Goal: Task Accomplishment & Management: Use online tool/utility

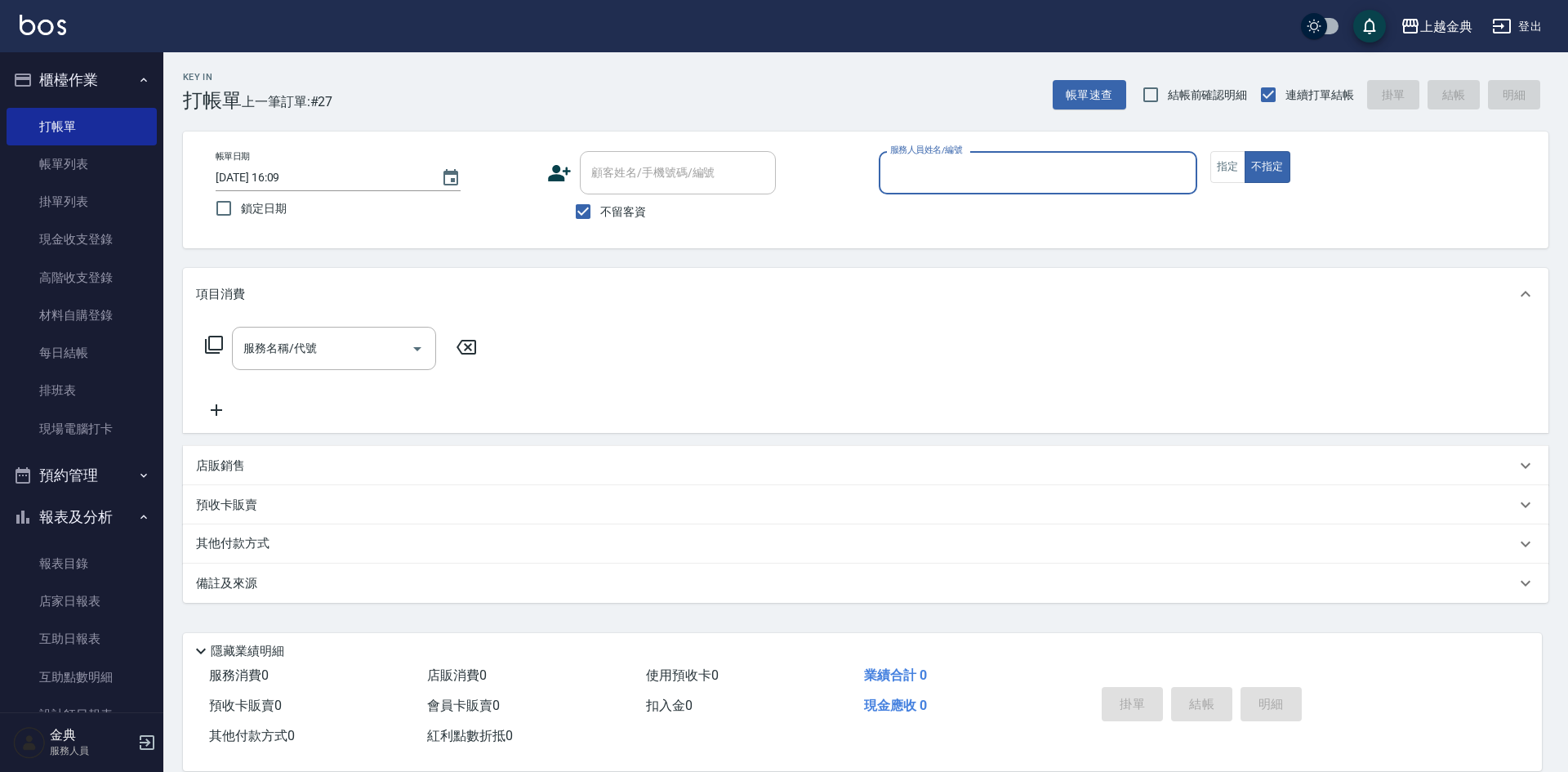
drag, startPoint x: 976, startPoint y: 153, endPoint x: 978, endPoint y: 173, distance: 20.1
click at [976, 161] on div "服務人員姓名/編號" at bounding box center [1037, 172] width 318 height 43
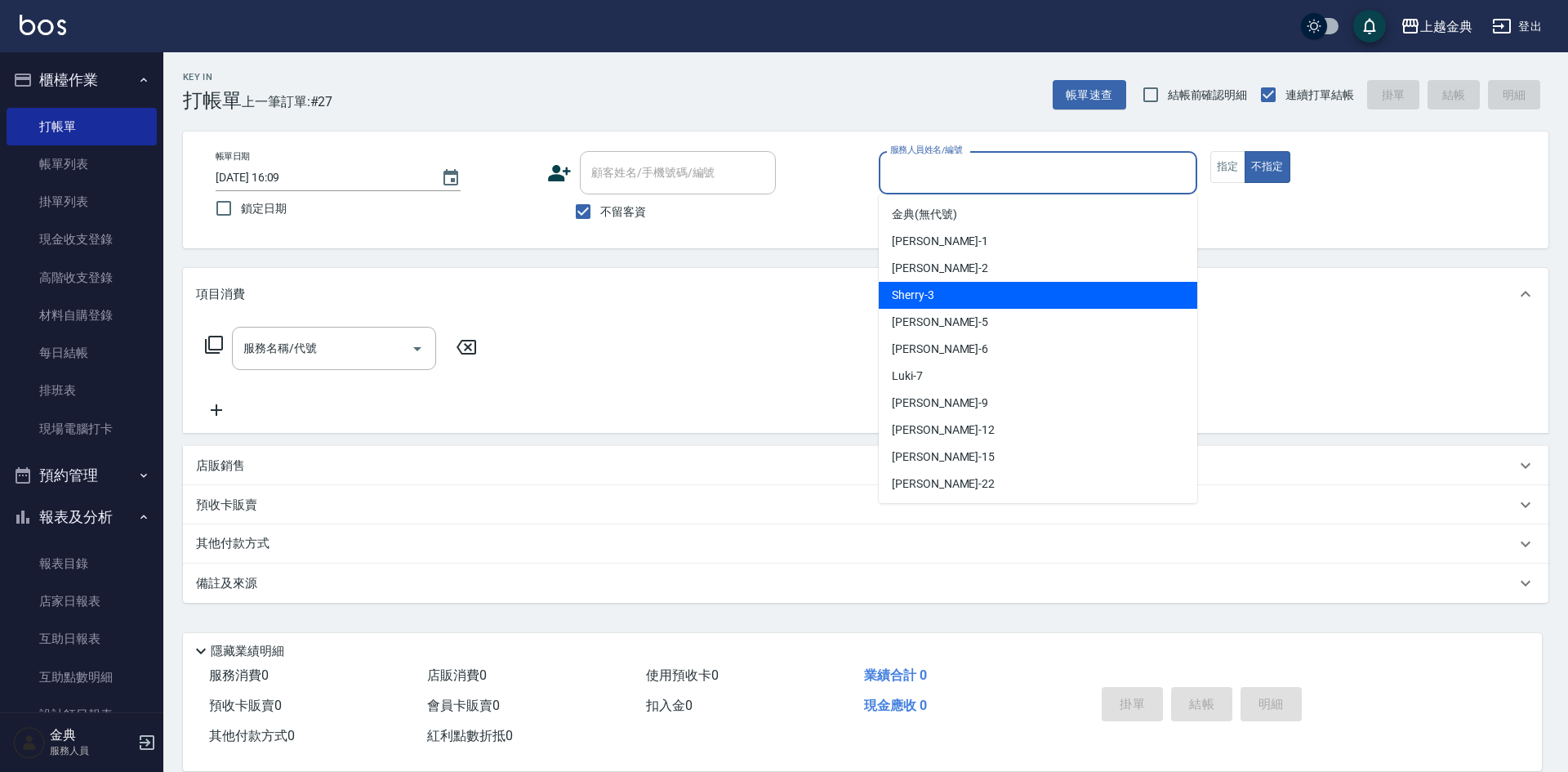
click at [964, 307] on div "Sherry -3" at bounding box center [1037, 295] width 318 height 27
type input "Sherry-3"
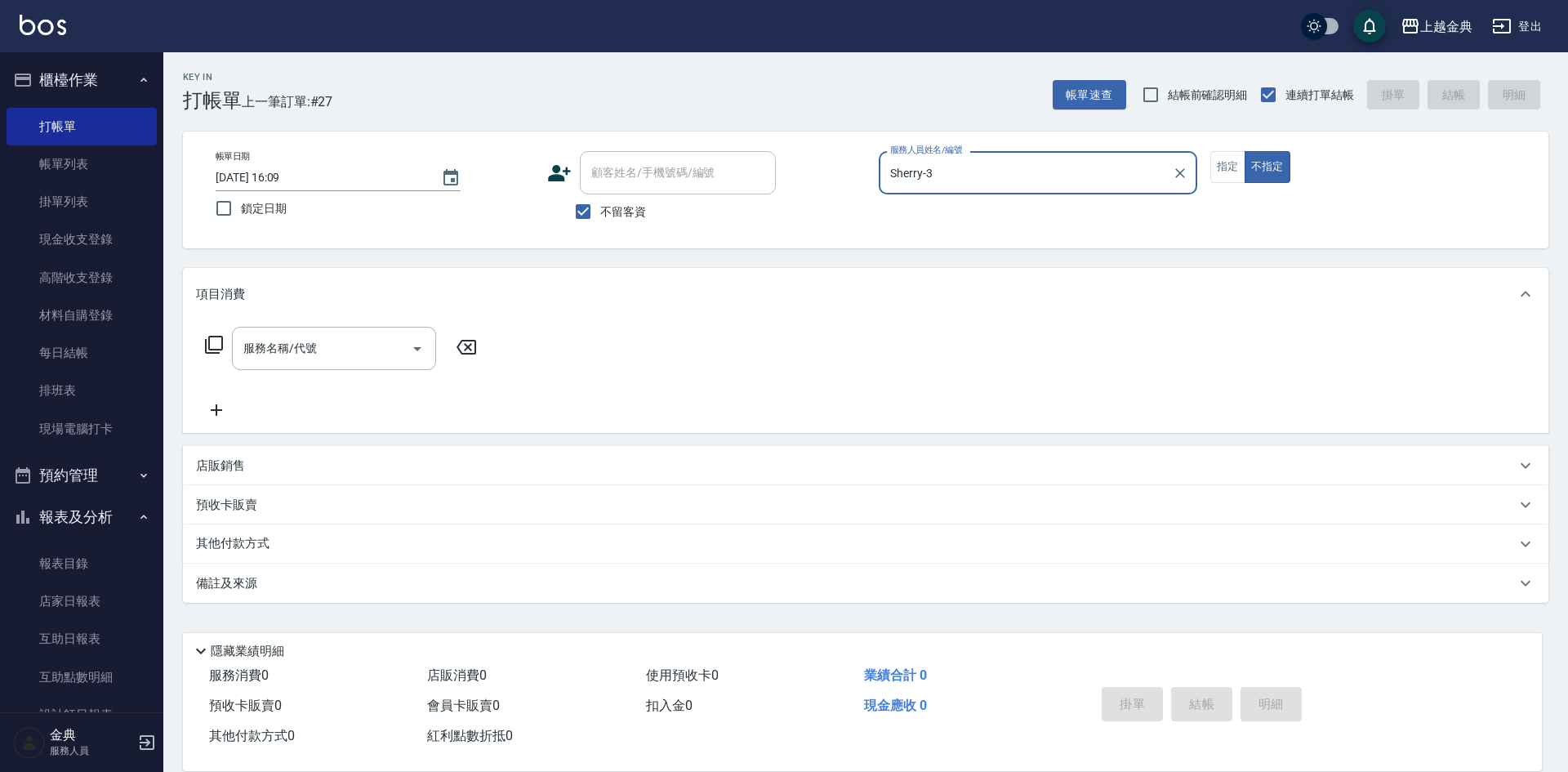
click at [215, 334] on div "服務名稱/代號 服務名稱/代號" at bounding box center [341, 348] width 291 height 43
click at [208, 341] on icon at bounding box center [213, 345] width 18 height 18
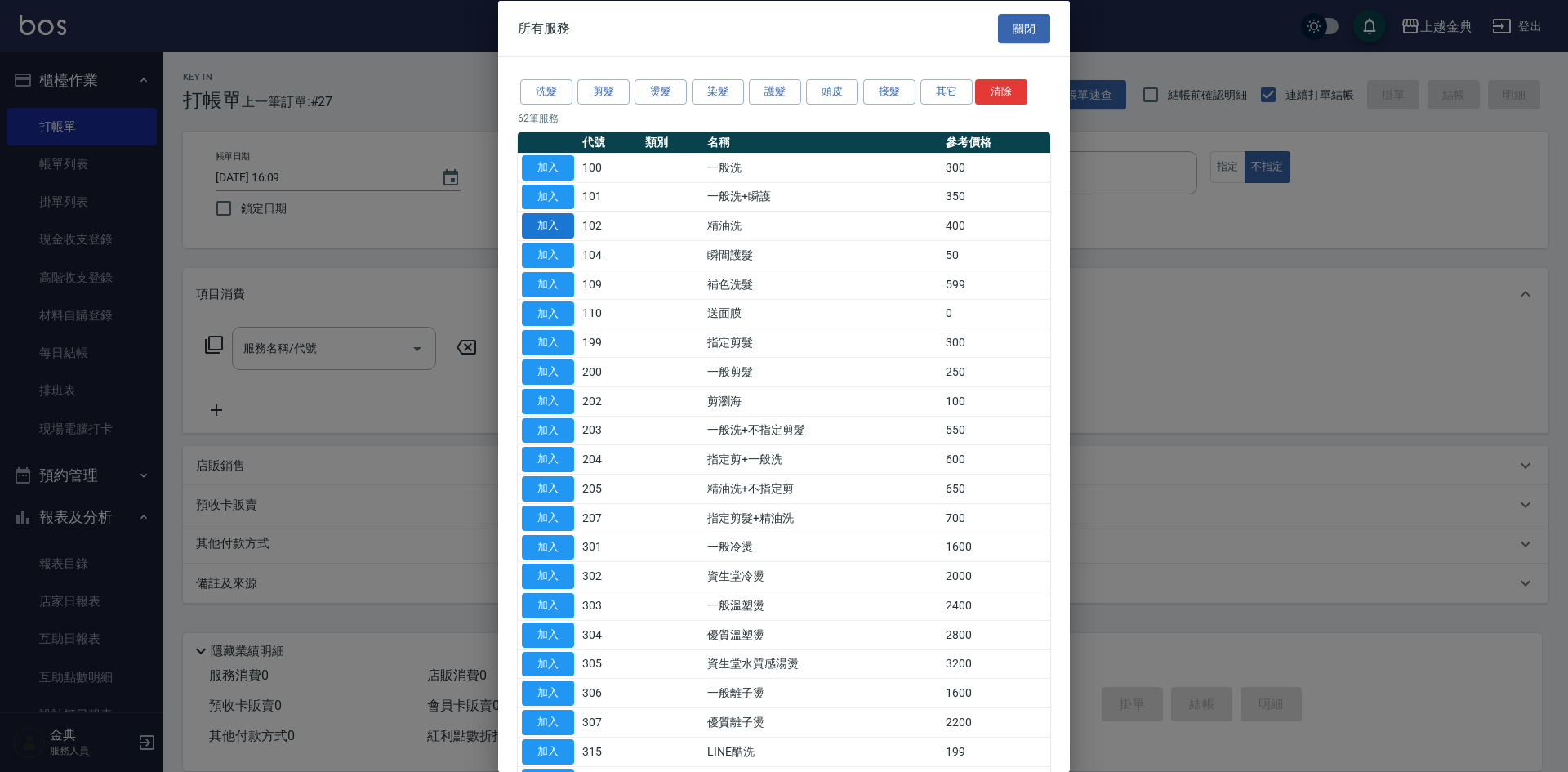
click at [541, 216] on button "加入" at bounding box center [548, 226] width 52 height 26
type input "精油洗(102)"
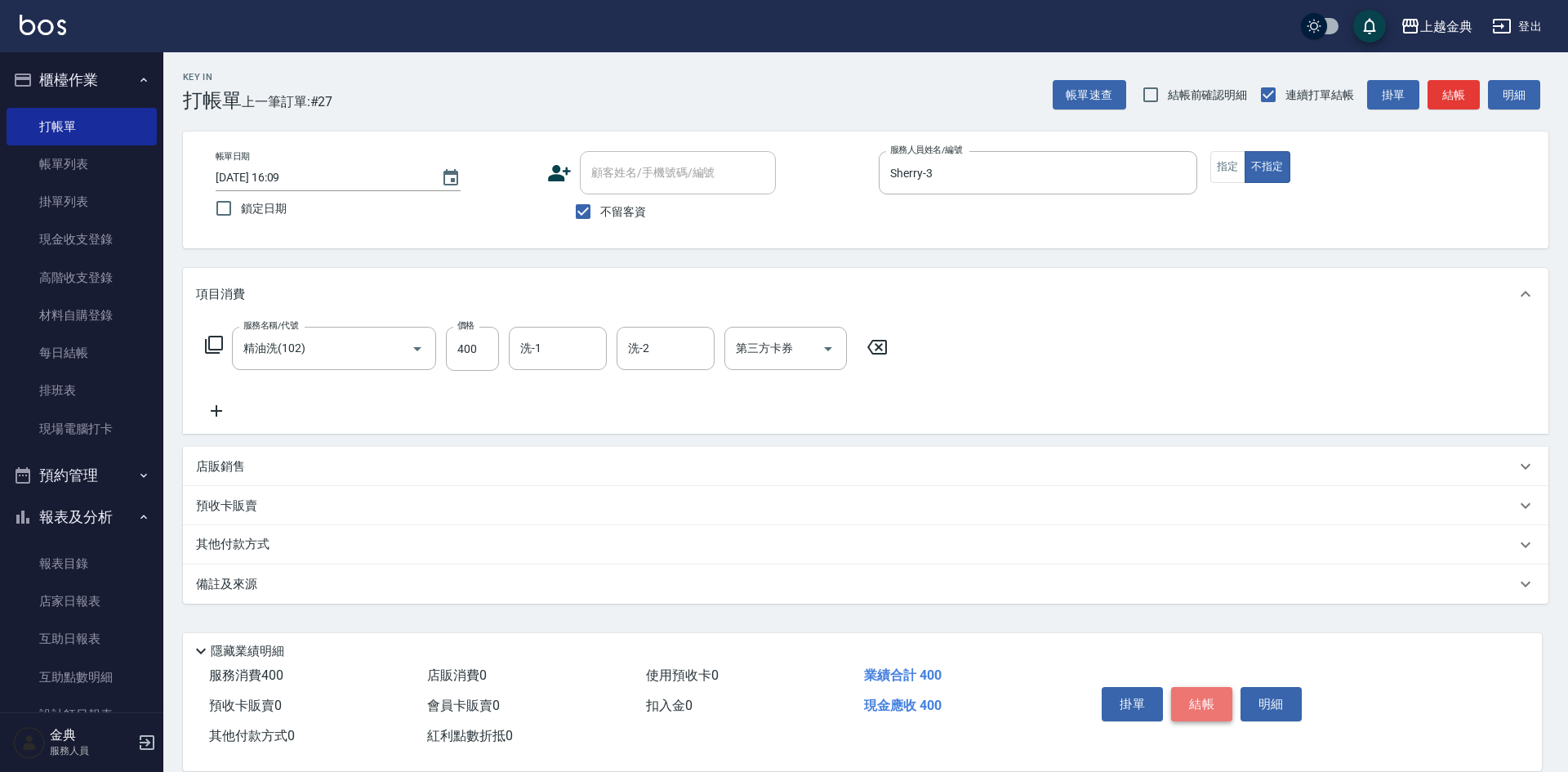
click at [1185, 693] on button "結帳" at bounding box center [1201, 704] width 61 height 34
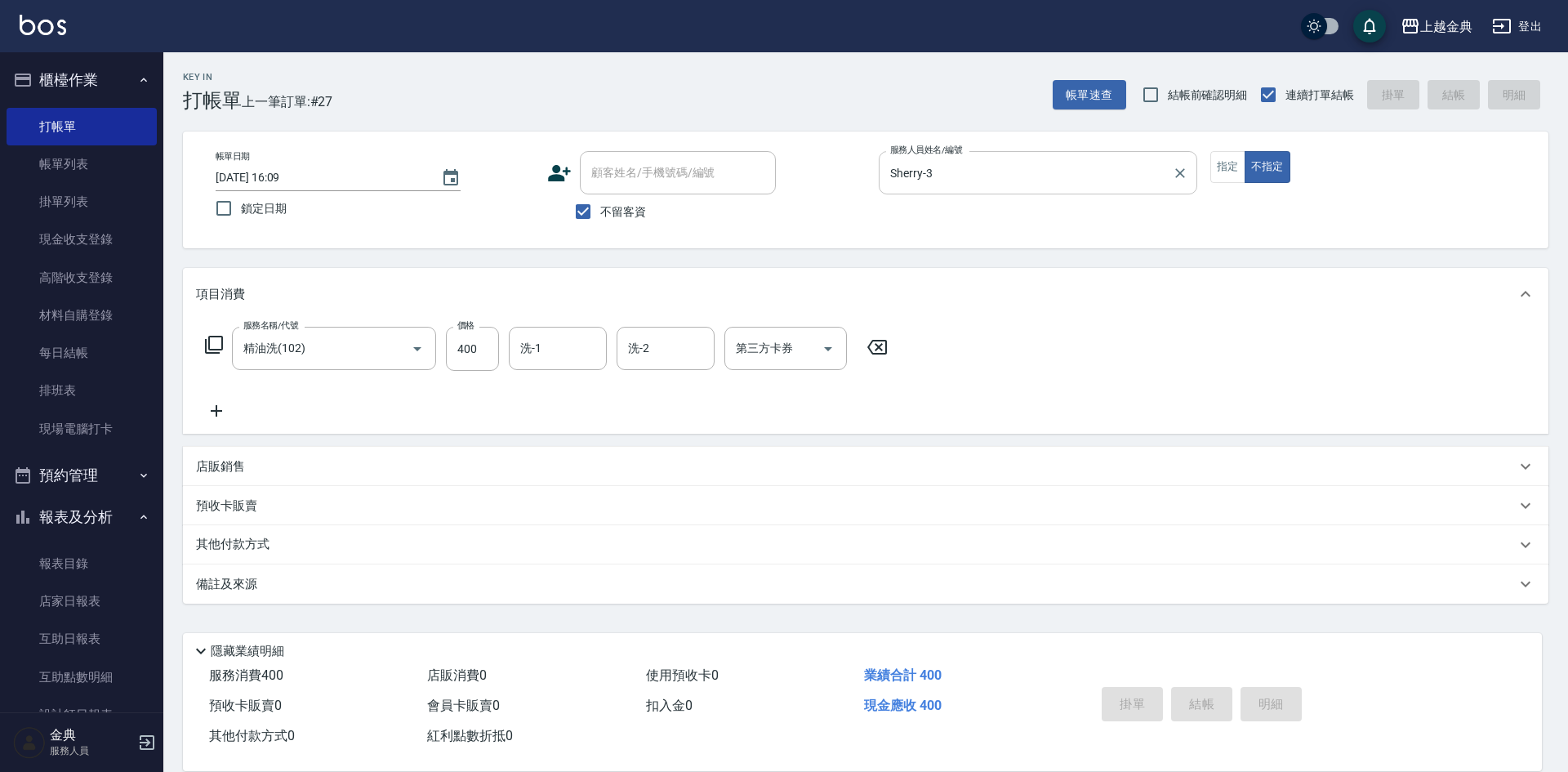
type input "[DATE] 17:07"
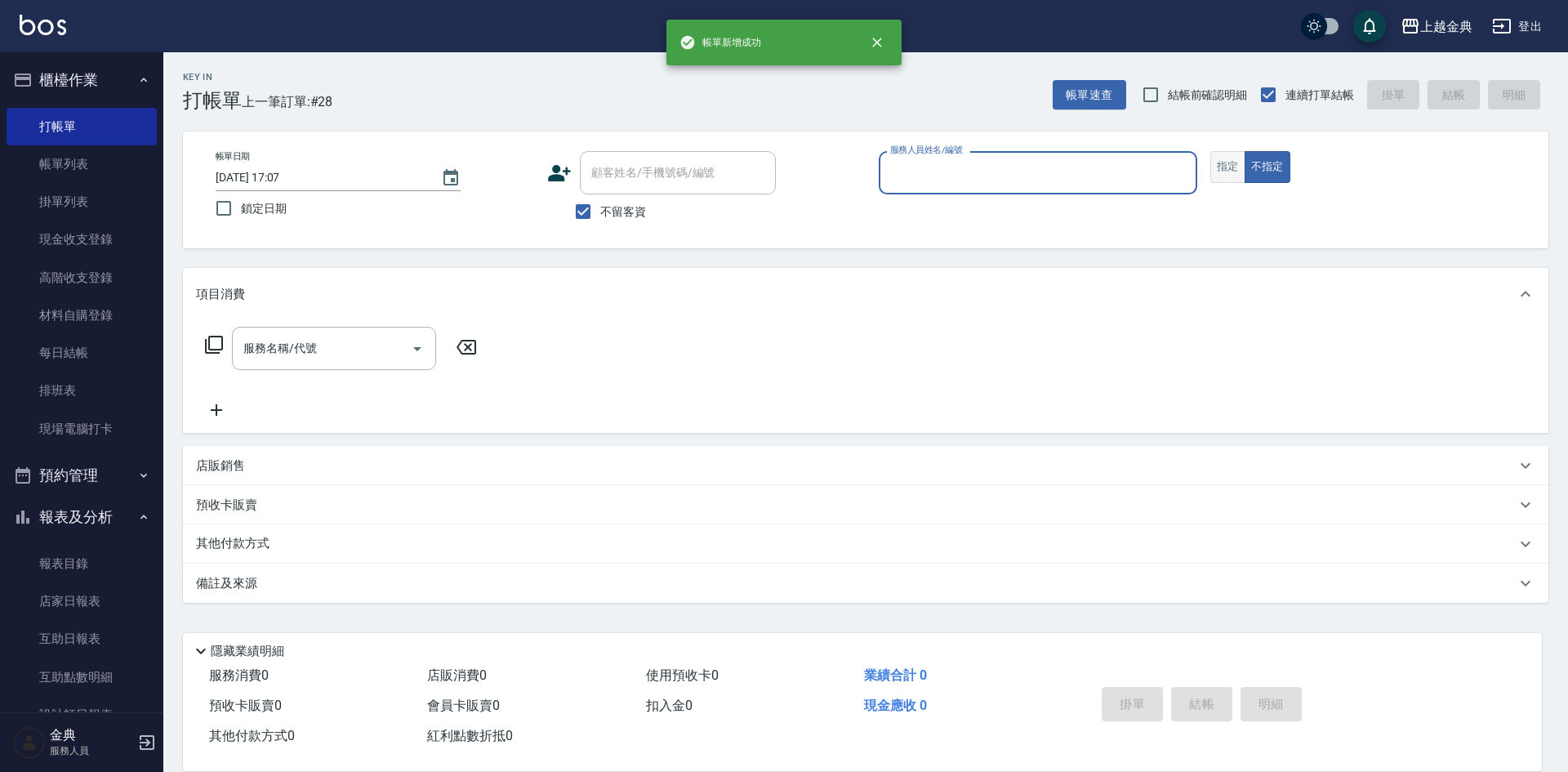
click at [1239, 170] on button "指定" at bounding box center [1228, 167] width 35 height 32
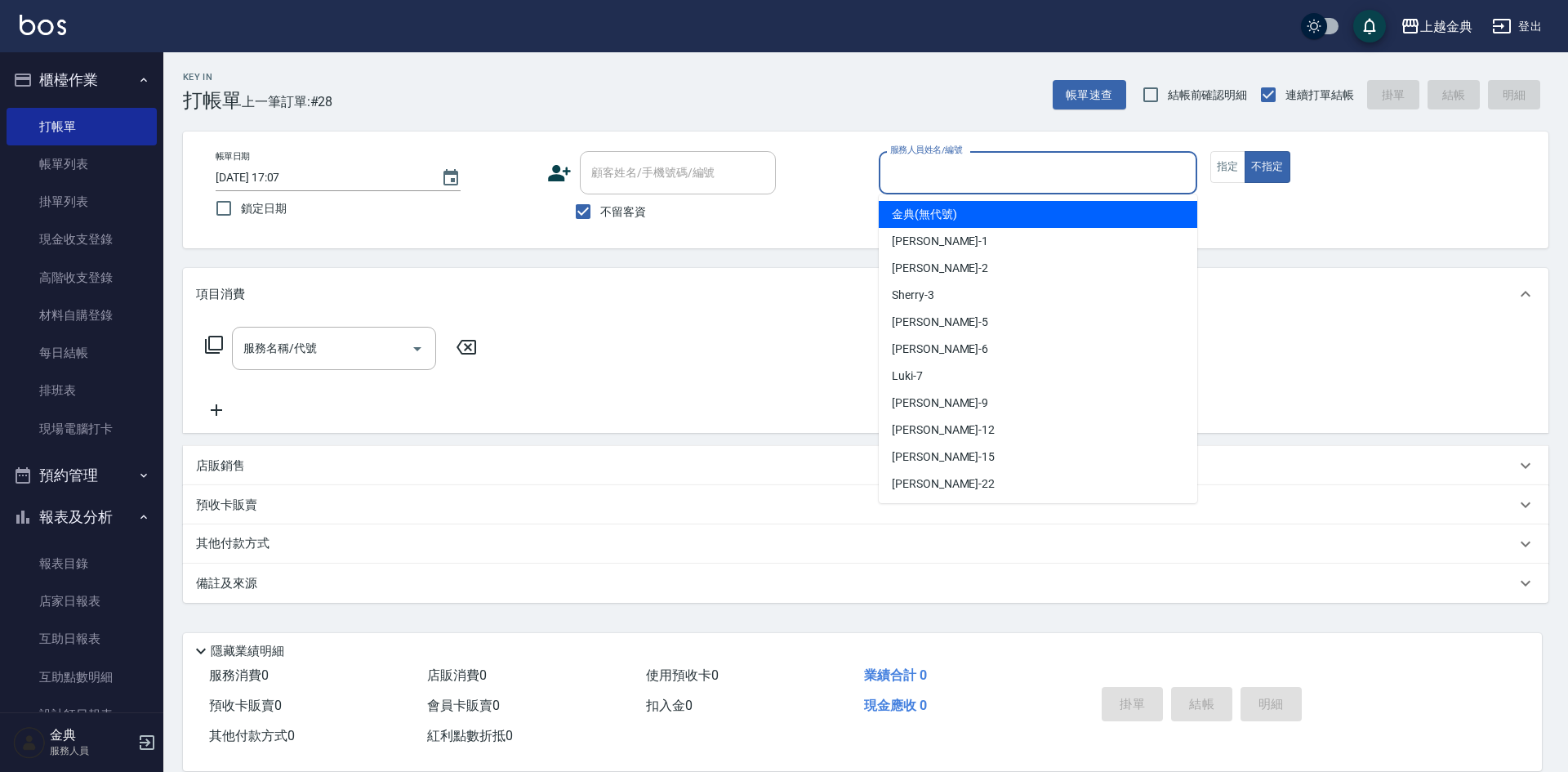
click at [1142, 173] on input "服務人員姓名/編號" at bounding box center [1038, 173] width 303 height 28
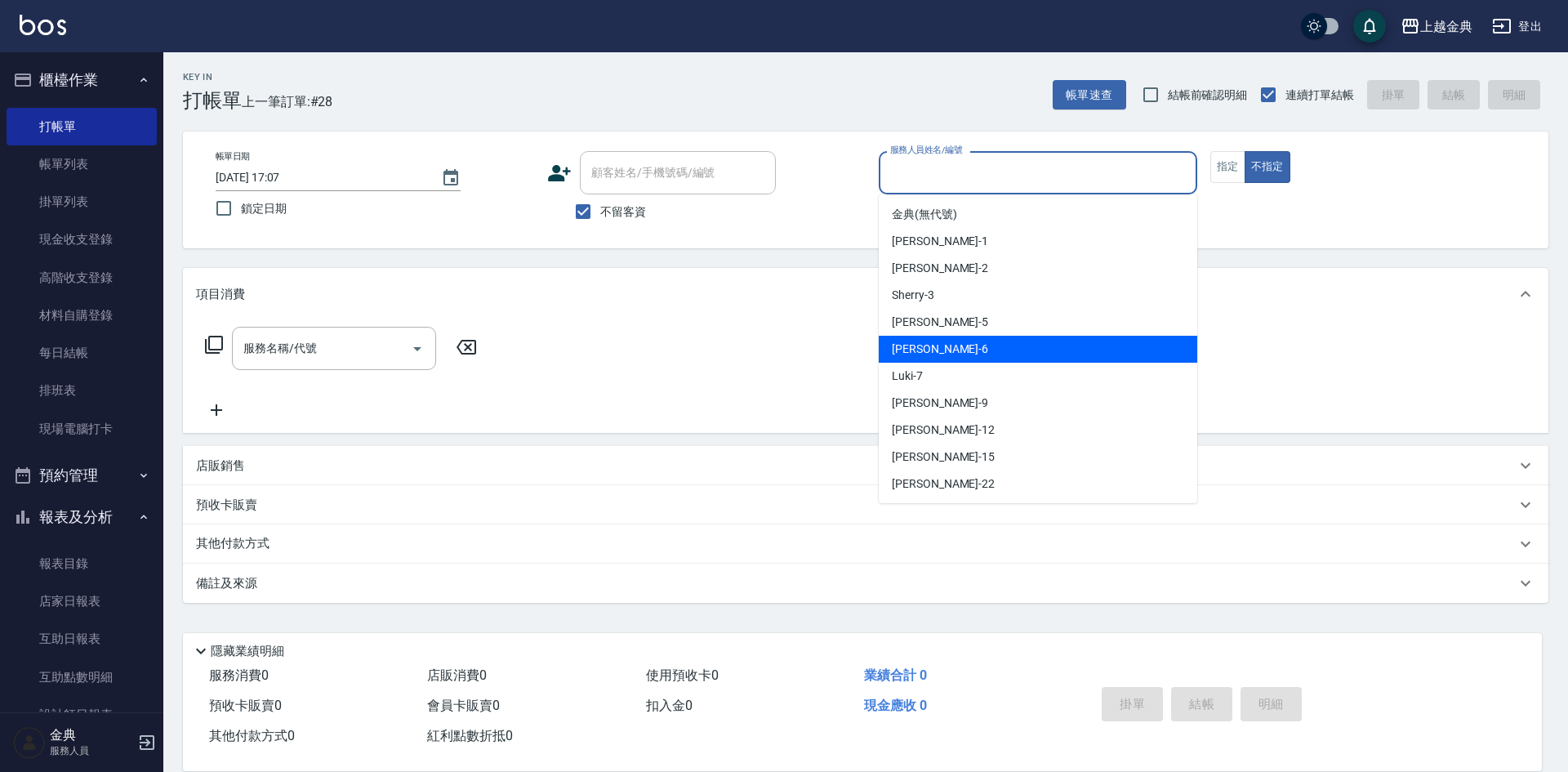
drag, startPoint x: 1035, startPoint y: 359, endPoint x: 176, endPoint y: 349, distance: 859.1
click at [1029, 357] on div "[PERSON_NAME] -6" at bounding box center [1037, 349] width 318 height 27
type input "[PERSON_NAME]-6"
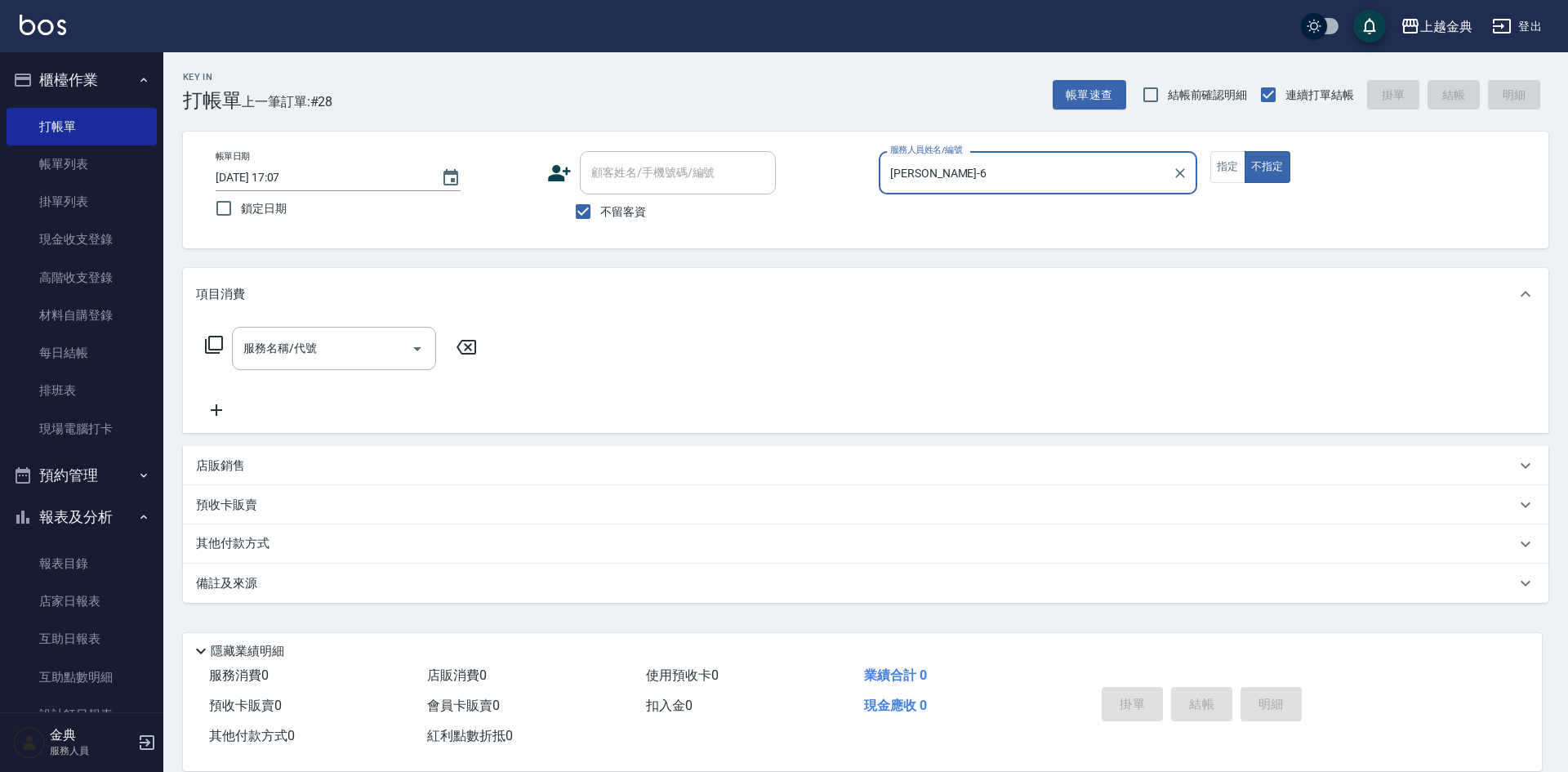
click at [213, 347] on icon at bounding box center [214, 345] width 19 height 19
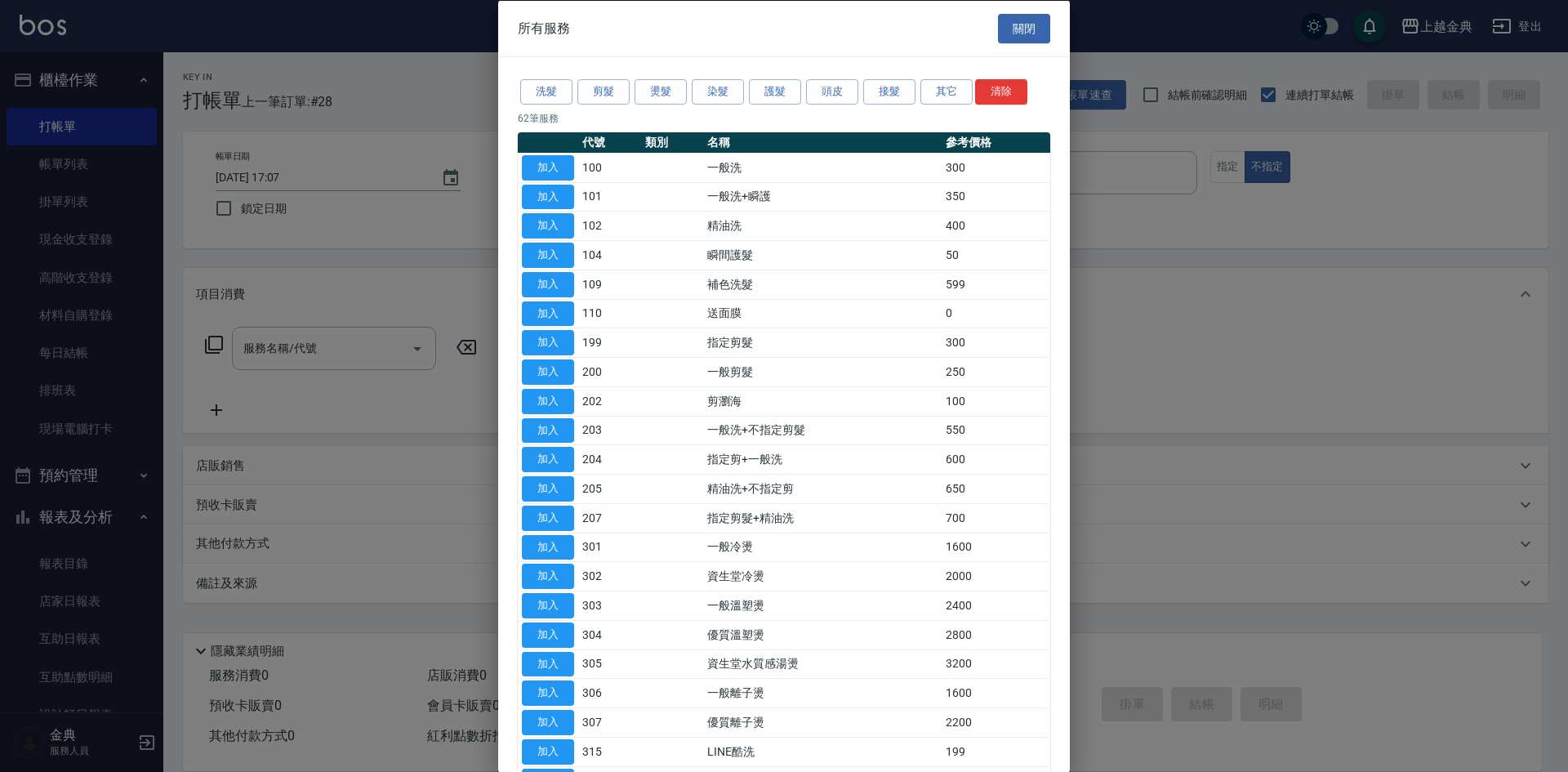
drag, startPoint x: 723, startPoint y: 91, endPoint x: 715, endPoint y: 115, distance: 25.3
click at [724, 91] on button "染髮" at bounding box center [717, 92] width 52 height 26
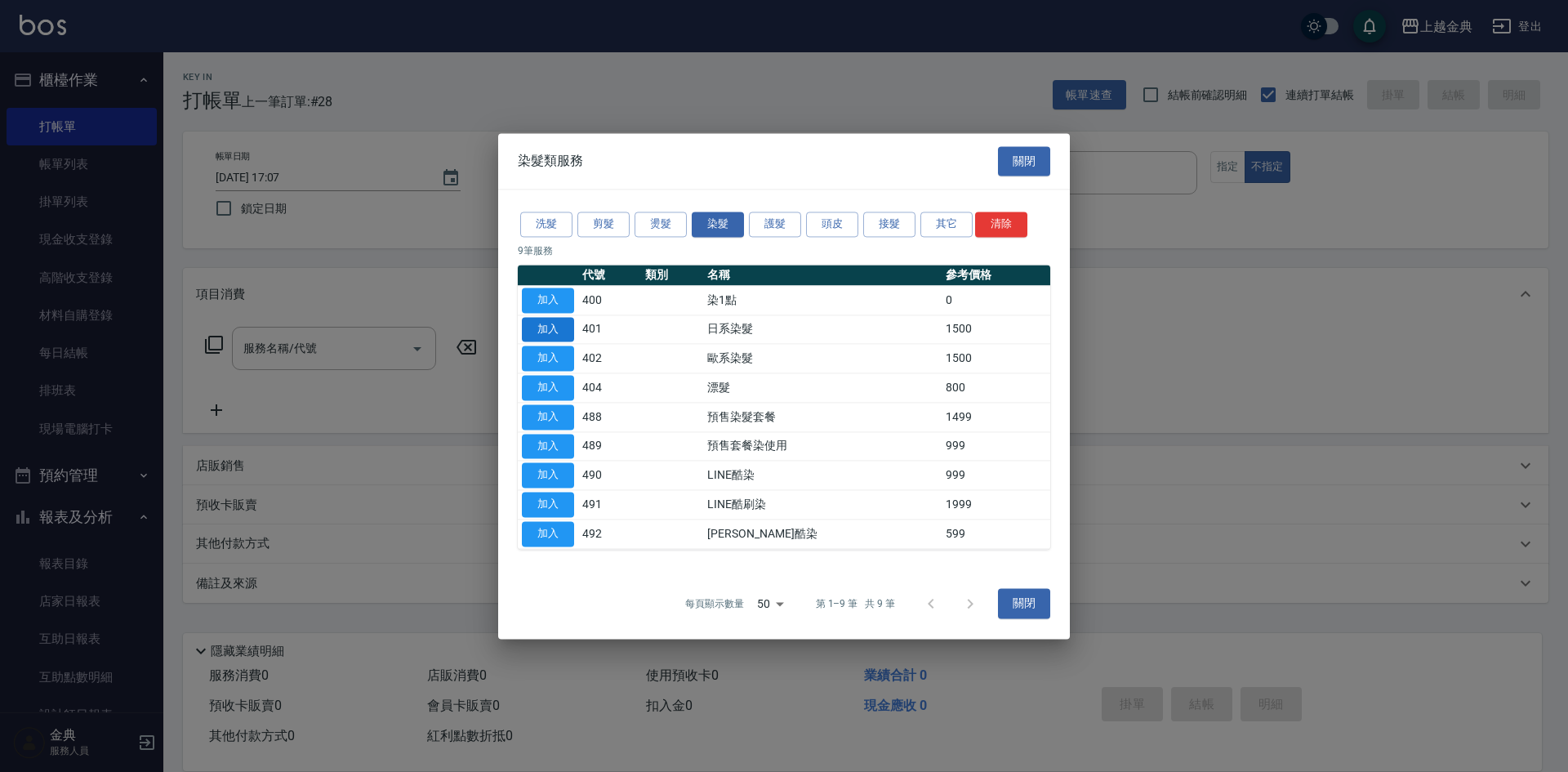
click at [549, 329] on button "加入" at bounding box center [548, 329] width 52 height 26
type input "日系染髮(401)"
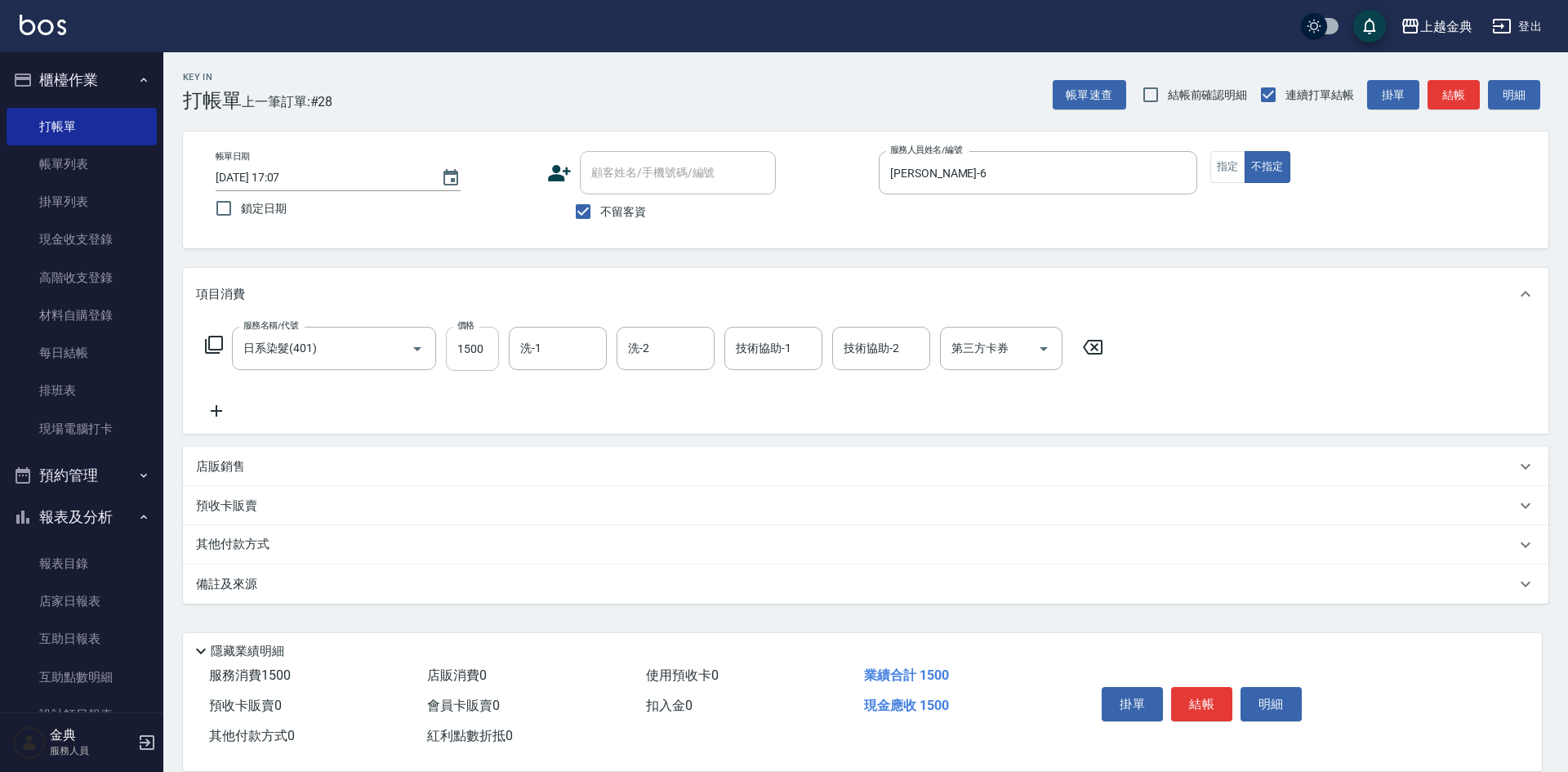
click at [470, 358] on input "1500" at bounding box center [473, 349] width 53 height 44
type input "2599"
click at [1206, 701] on button "結帳" at bounding box center [1201, 704] width 61 height 34
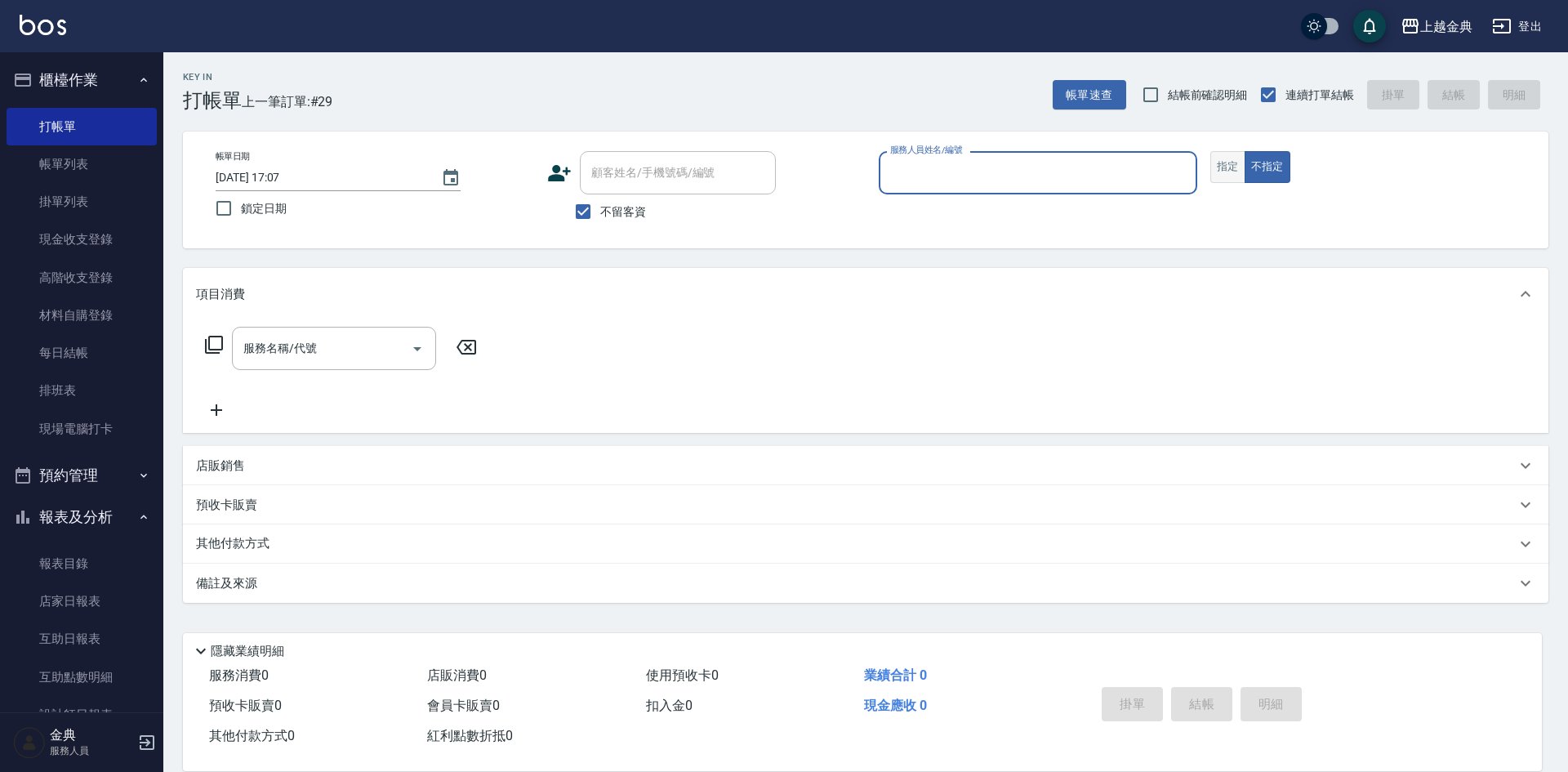
click at [1229, 165] on button "指定" at bounding box center [1228, 167] width 35 height 32
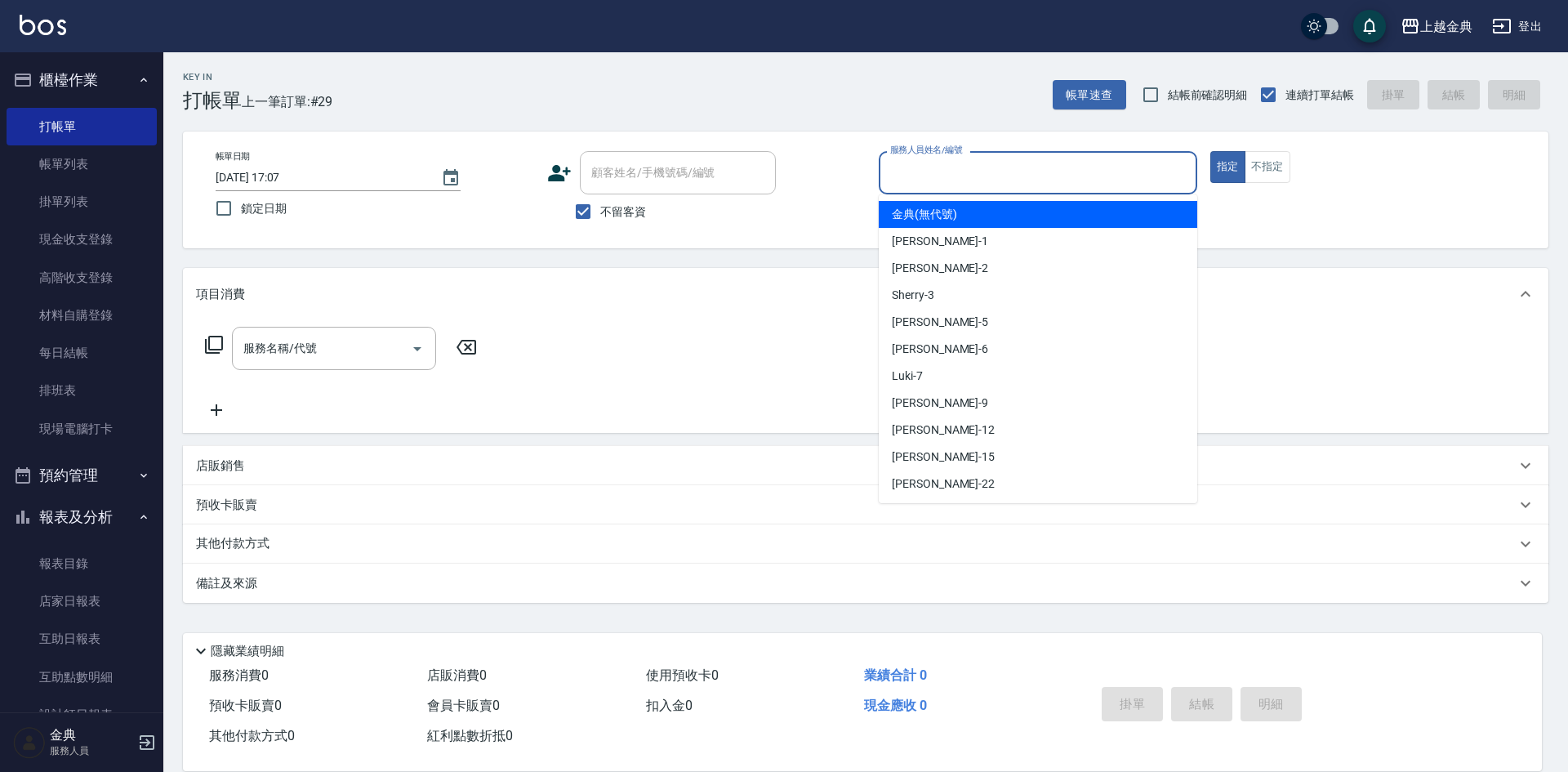
drag, startPoint x: 1079, startPoint y: 176, endPoint x: 1042, endPoint y: 208, distance: 48.9
click at [1070, 179] on input "服務人員姓名/編號" at bounding box center [1038, 173] width 303 height 28
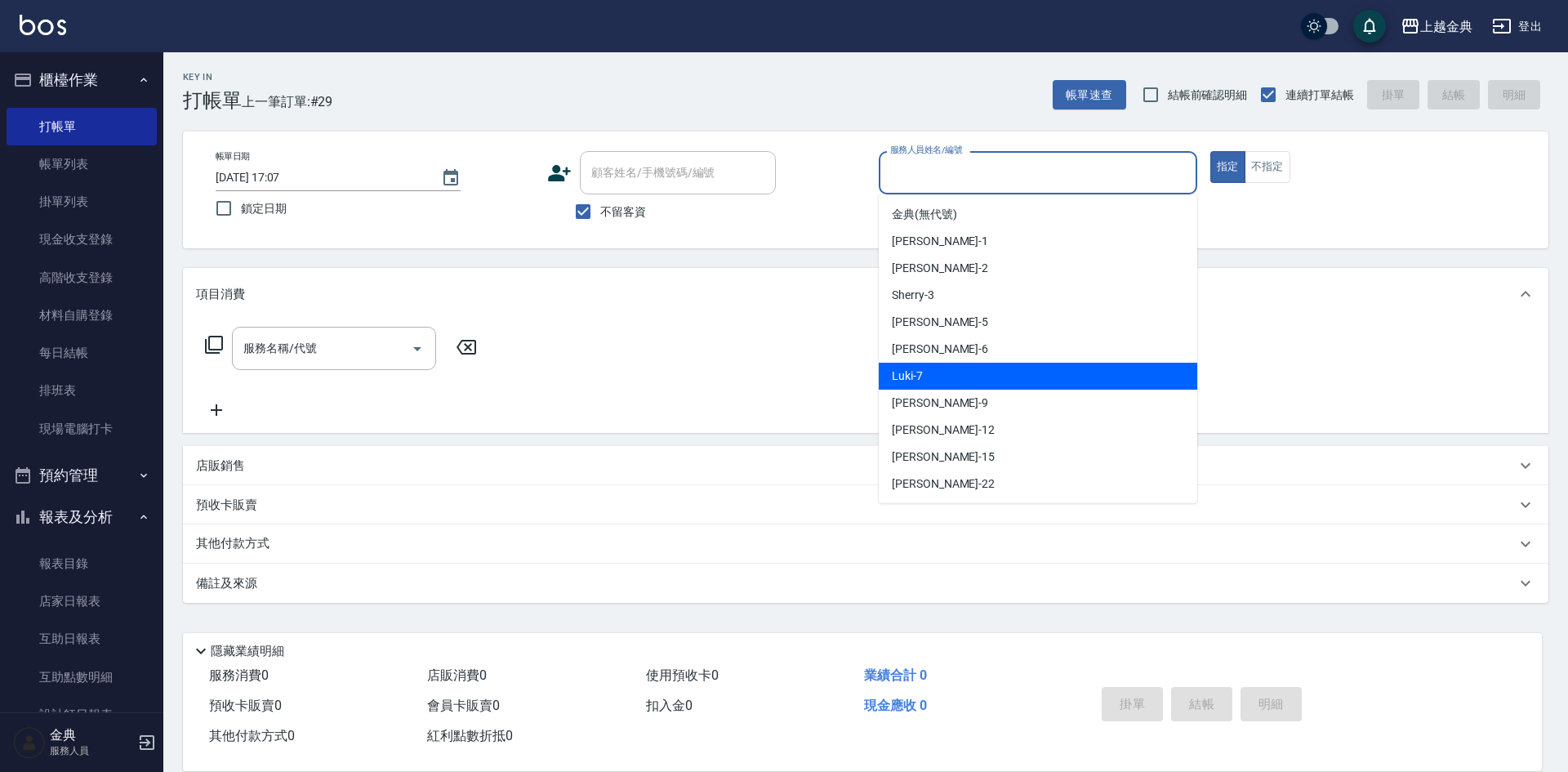
click at [963, 385] on div "Luki -7" at bounding box center [1037, 376] width 318 height 27
type input "Luki-7"
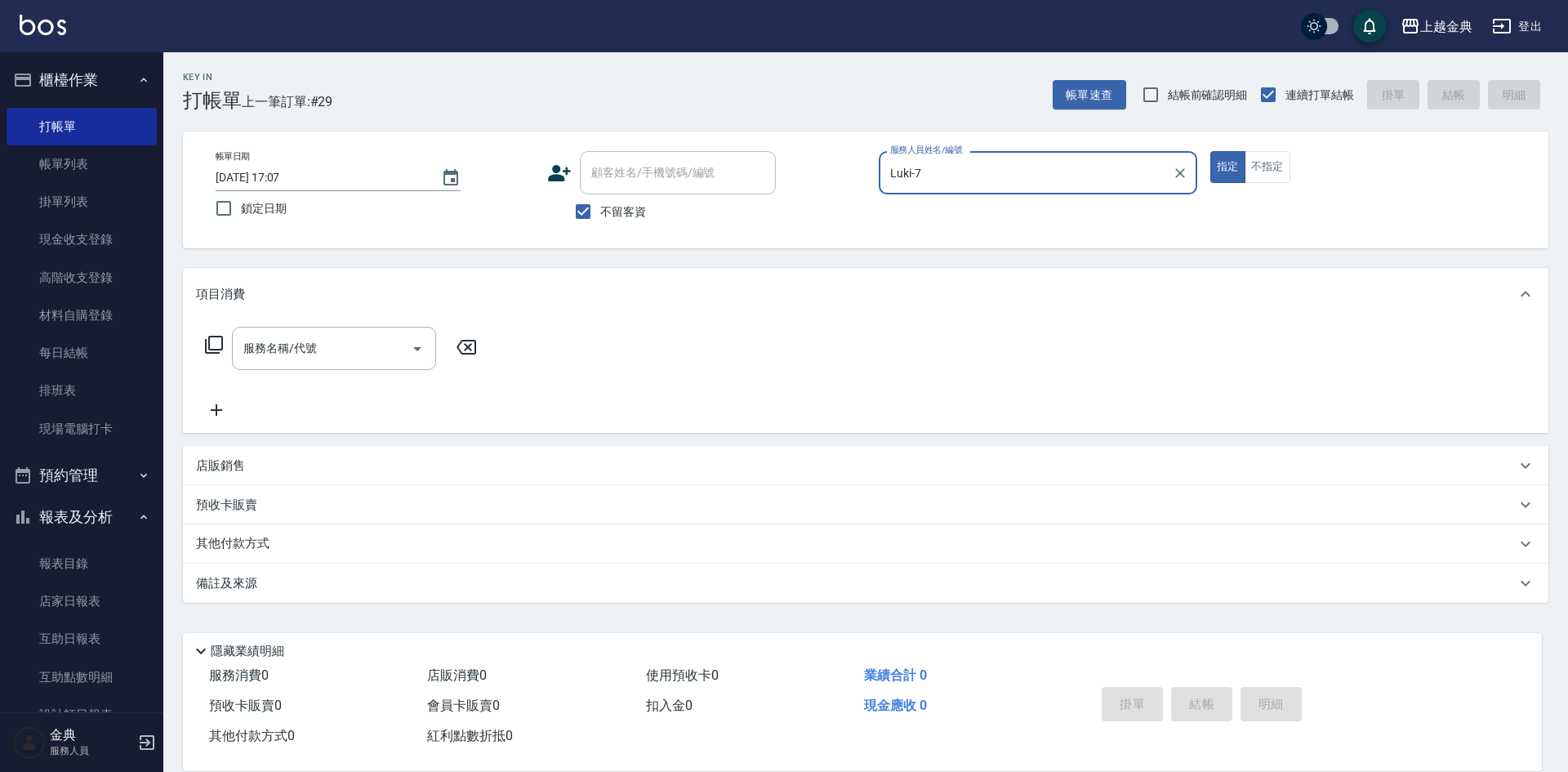
click at [210, 337] on icon at bounding box center [213, 345] width 18 height 18
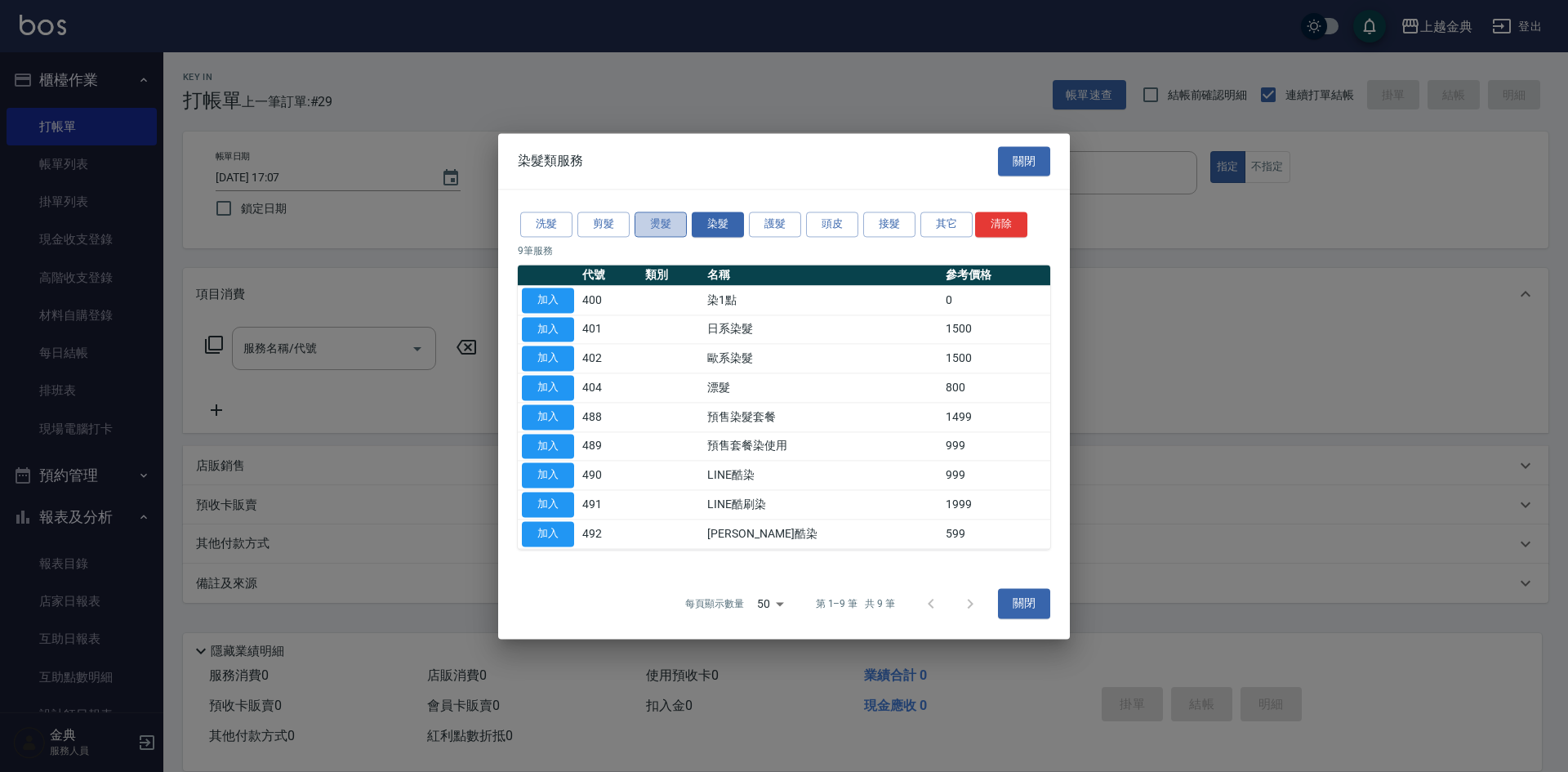
click at [674, 216] on button "燙髮" at bounding box center [661, 224] width 52 height 26
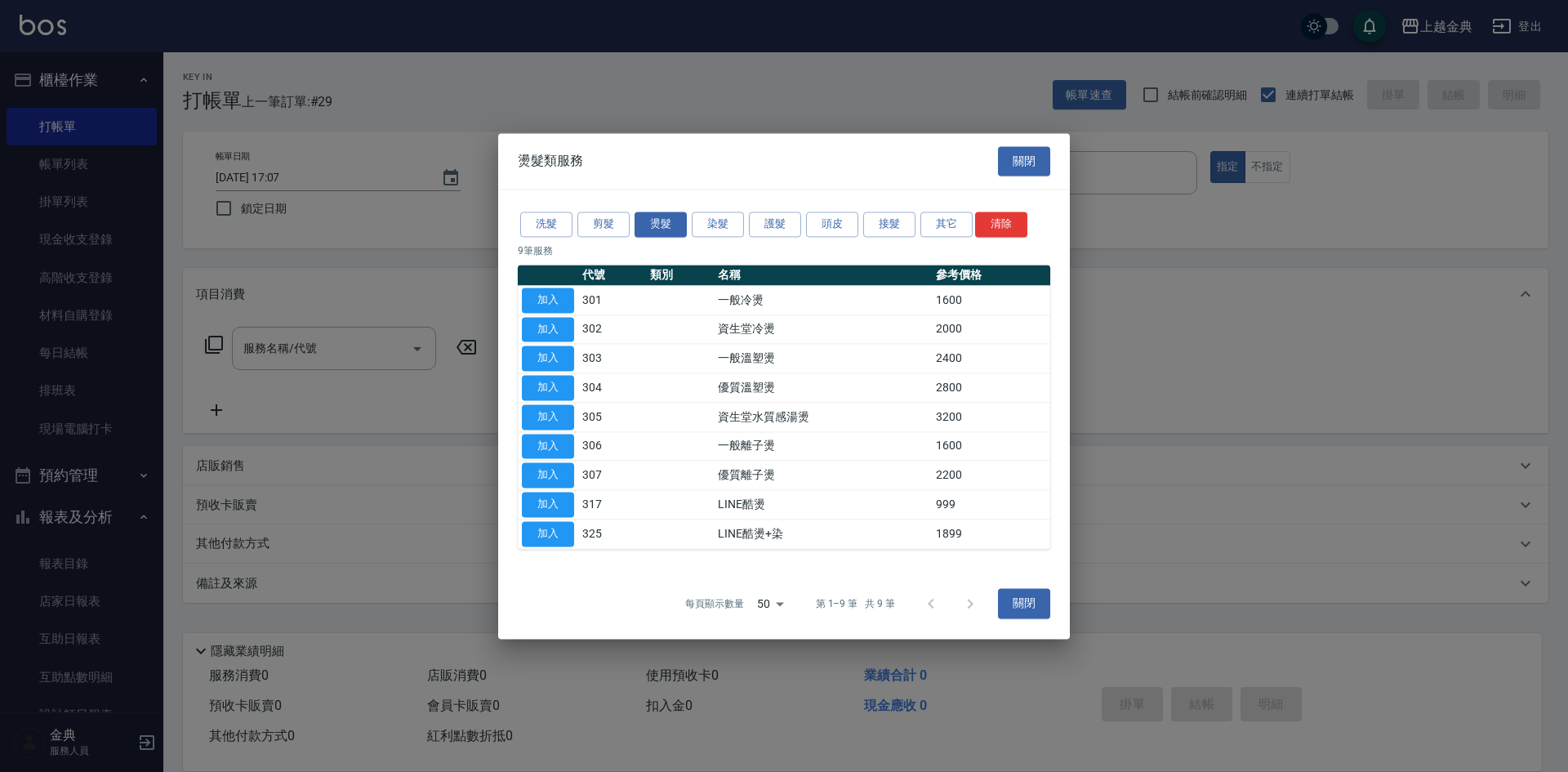
click at [539, 388] on button "加入" at bounding box center [548, 387] width 52 height 26
type input "優質溫塑燙(304)"
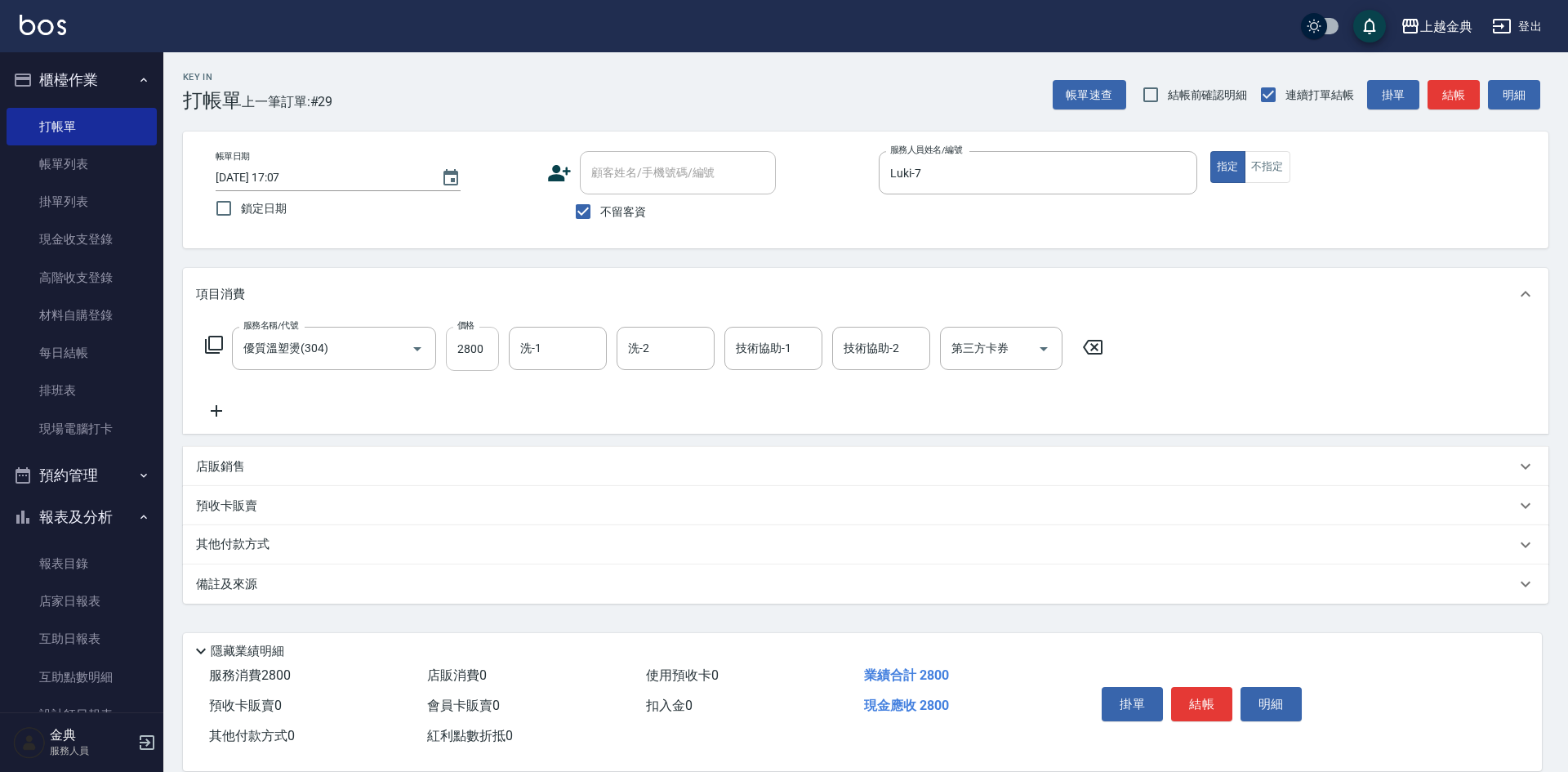
click at [469, 349] on input "2800" at bounding box center [473, 349] width 53 height 44
type input "3499"
click at [591, 349] on input "洗-1" at bounding box center [557, 349] width 83 height 28
click at [214, 345] on icon at bounding box center [214, 345] width 19 height 19
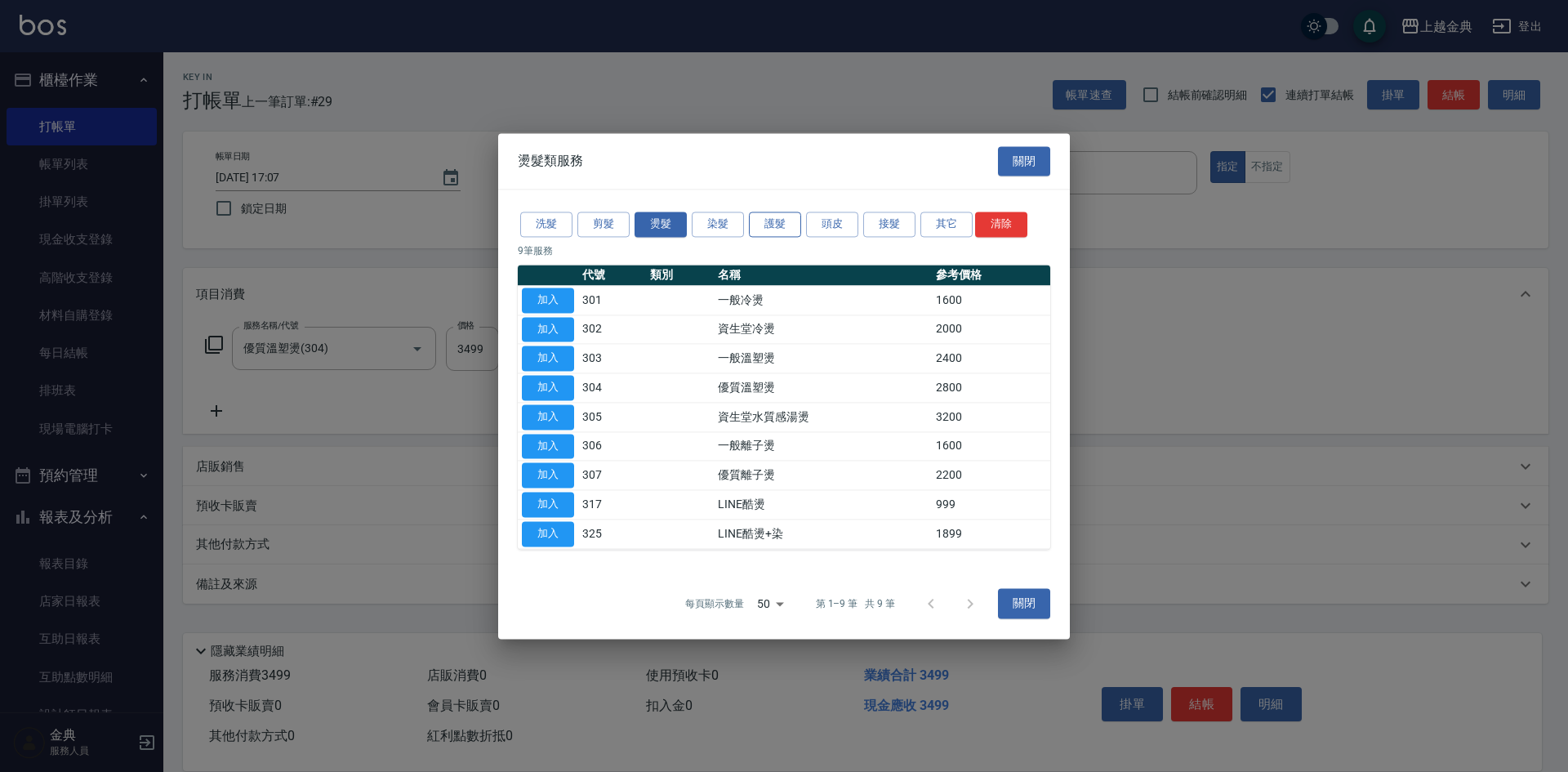
click at [784, 226] on button "護髮" at bounding box center [774, 224] width 52 height 26
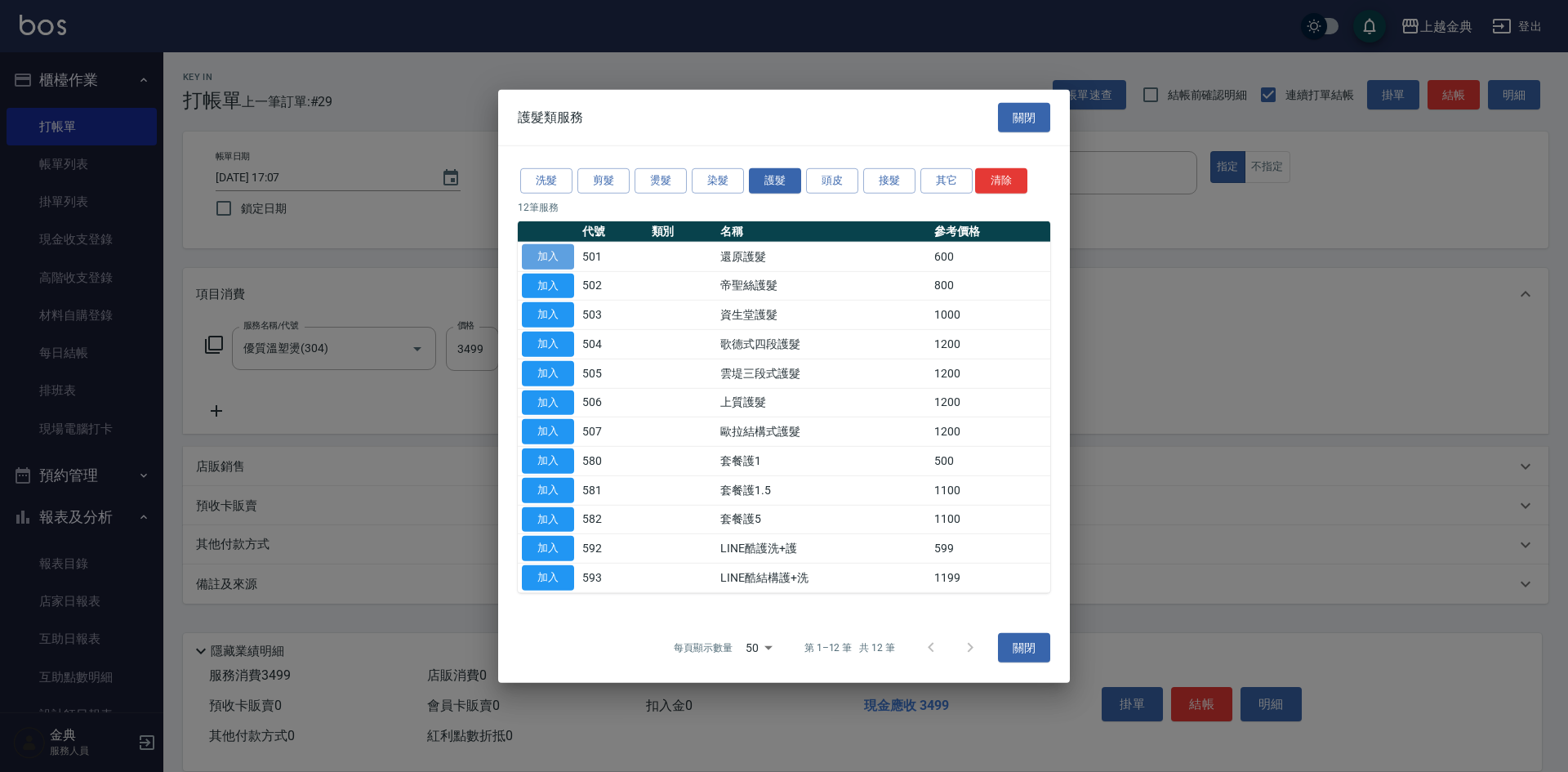
click at [546, 248] on button "加入" at bounding box center [548, 257] width 52 height 26
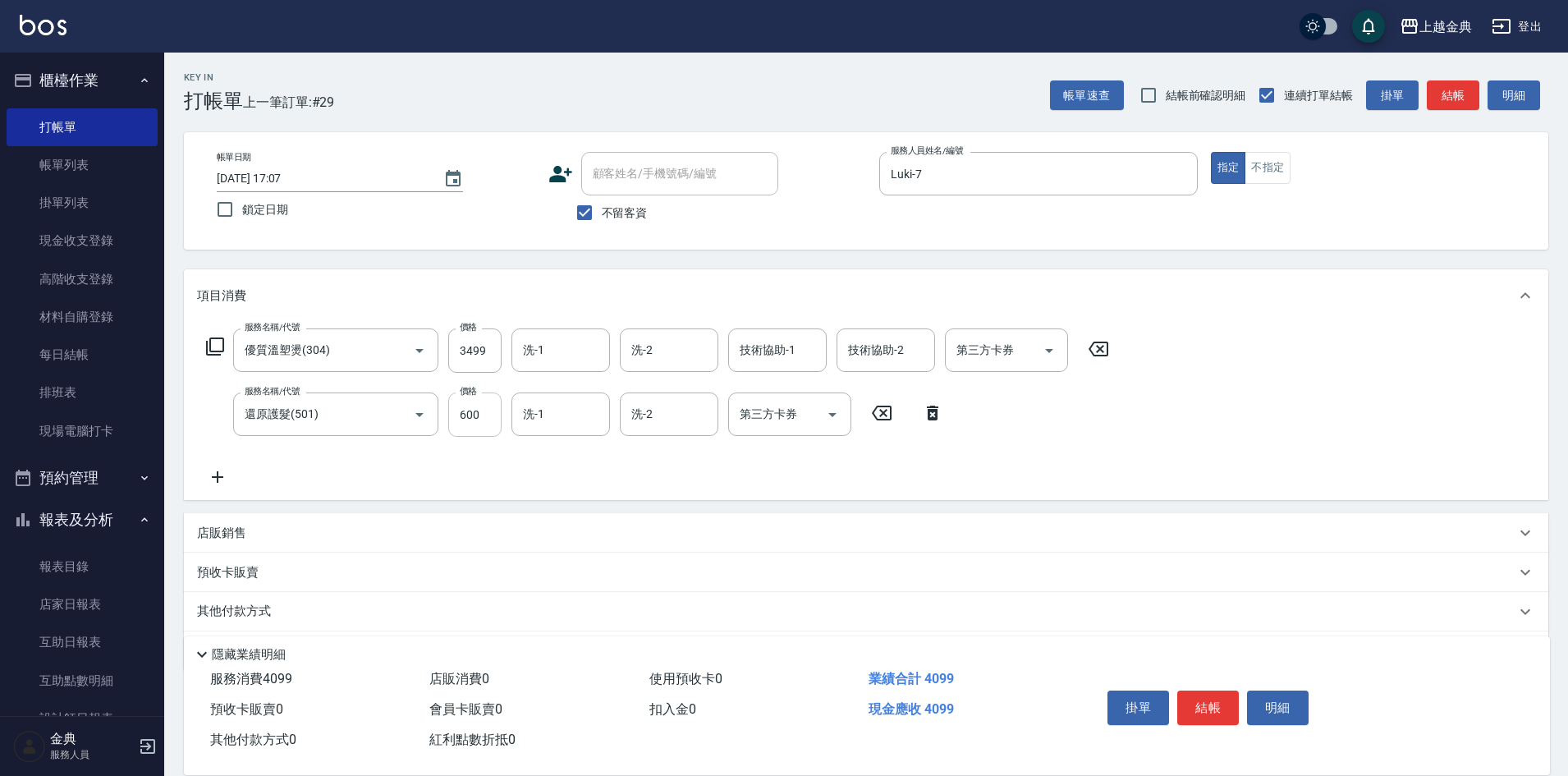
click at [461, 429] on input "600" at bounding box center [475, 415] width 53 height 44
click at [562, 433] on div "洗-1" at bounding box center [560, 414] width 98 height 43
type input "0"
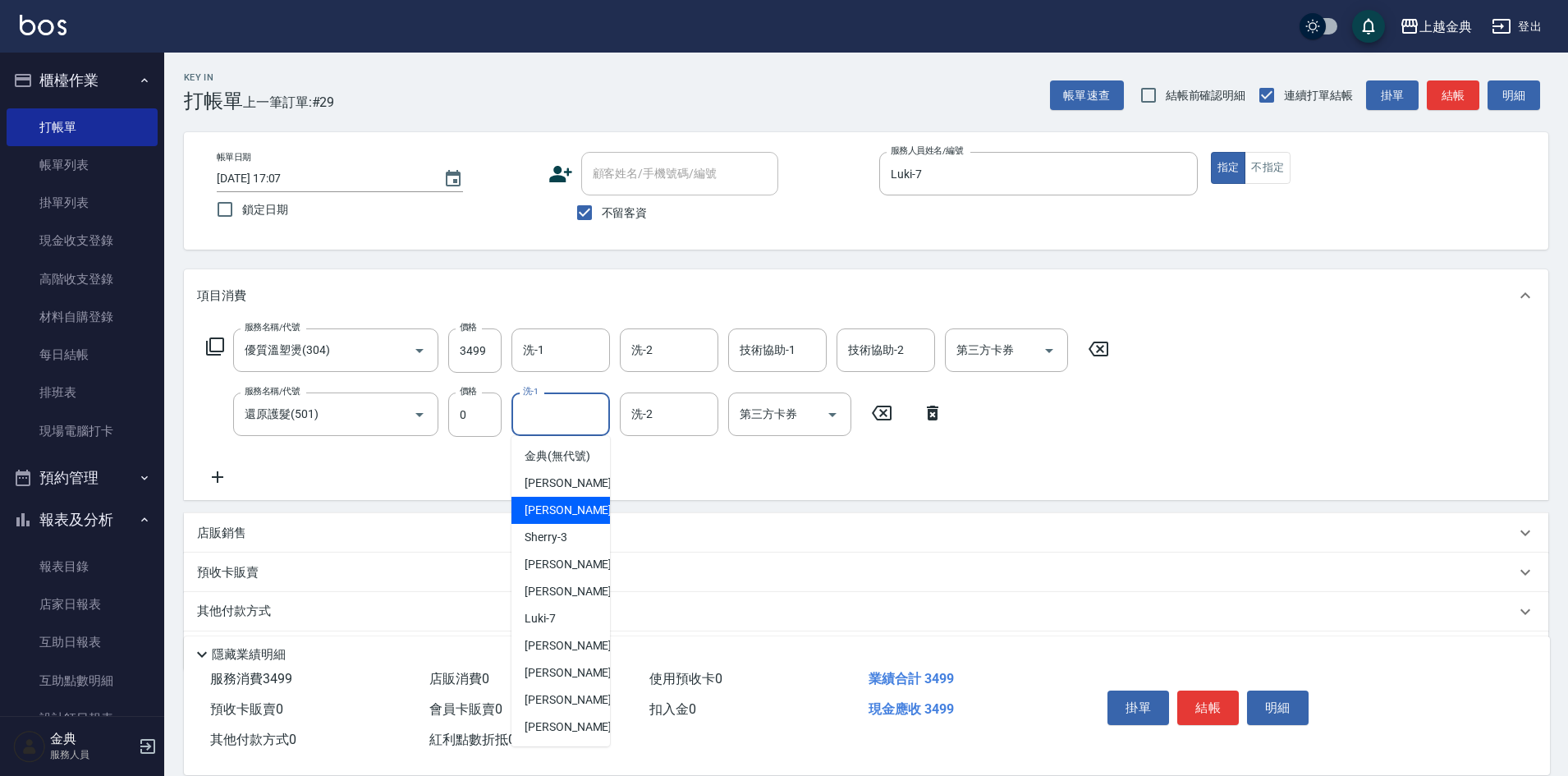
click at [549, 519] on span "Cindy -2" at bounding box center [573, 510] width 97 height 17
type input "Cindy-2"
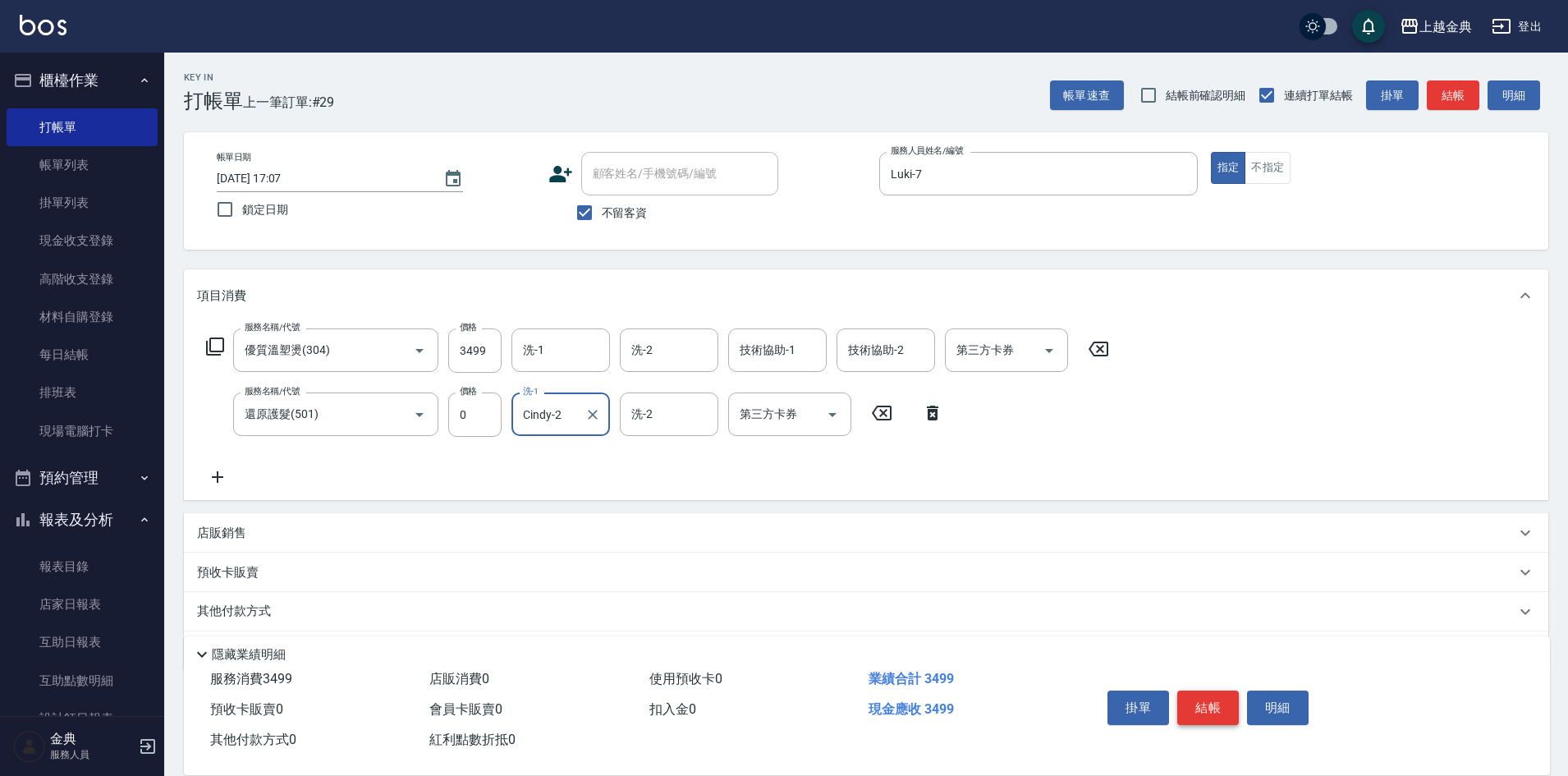
click at [1196, 695] on button "結帳" at bounding box center [1207, 708] width 61 height 35
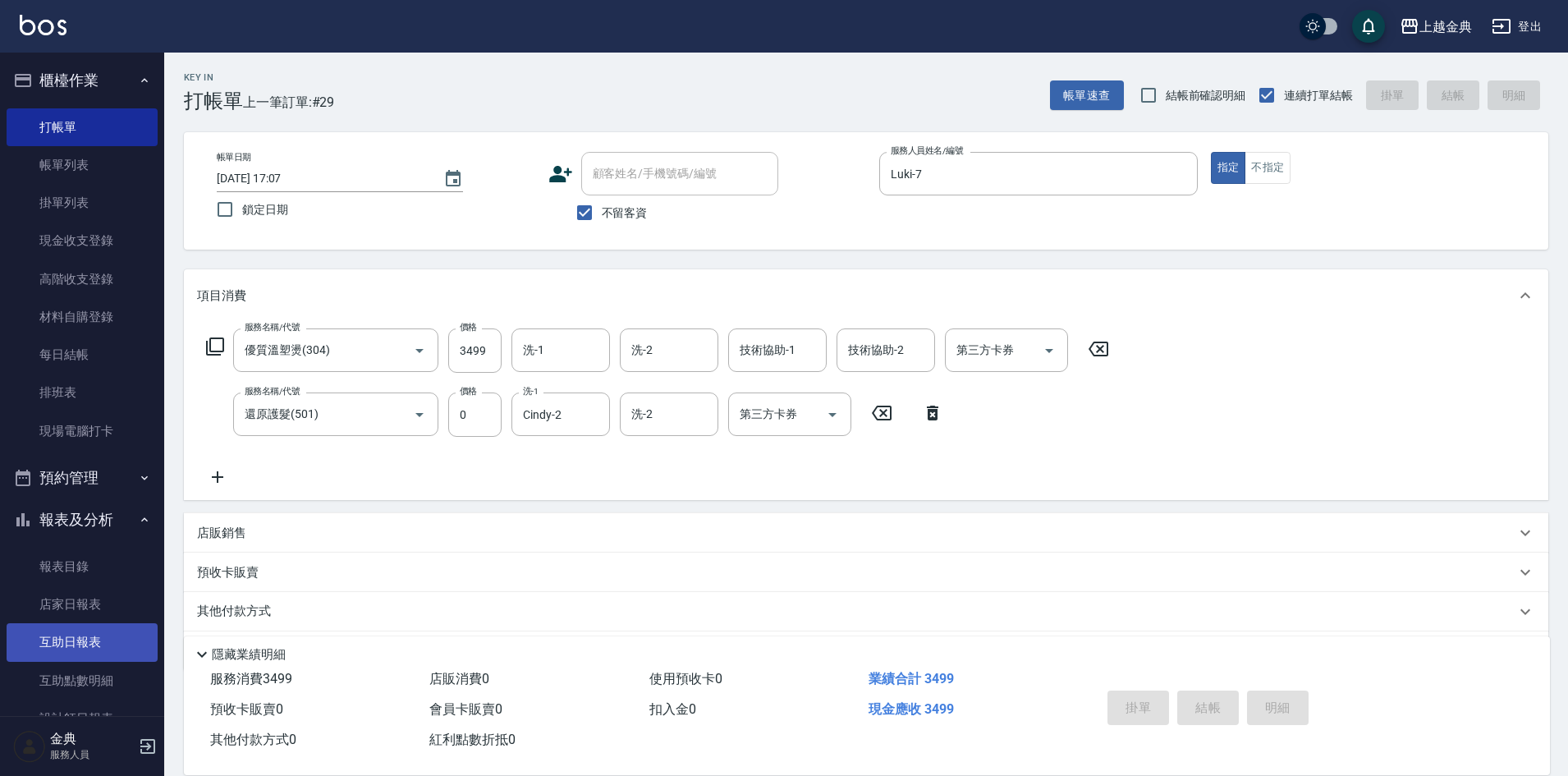
type input "[DATE] 17:08"
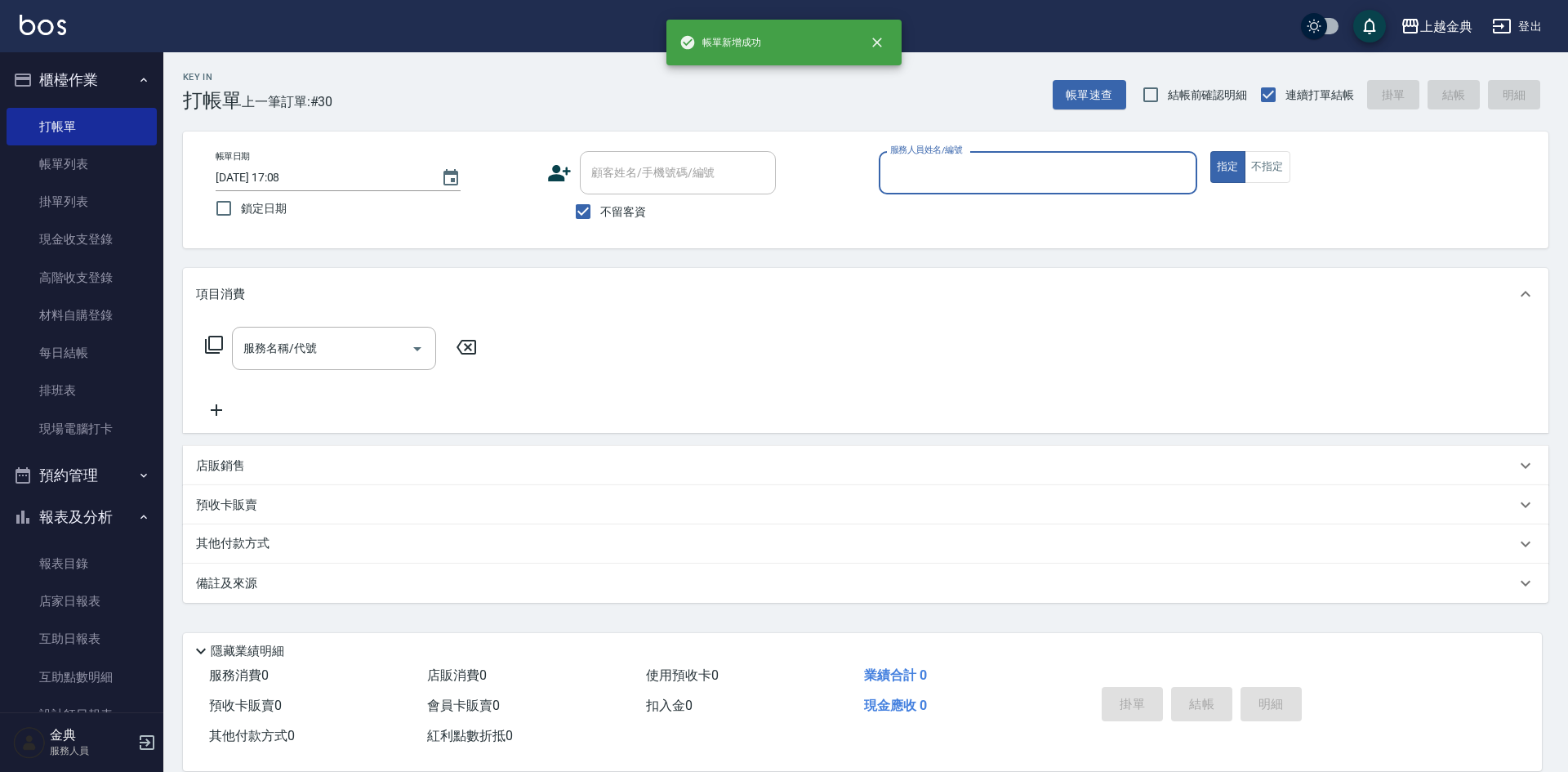
scroll to position [282, 0]
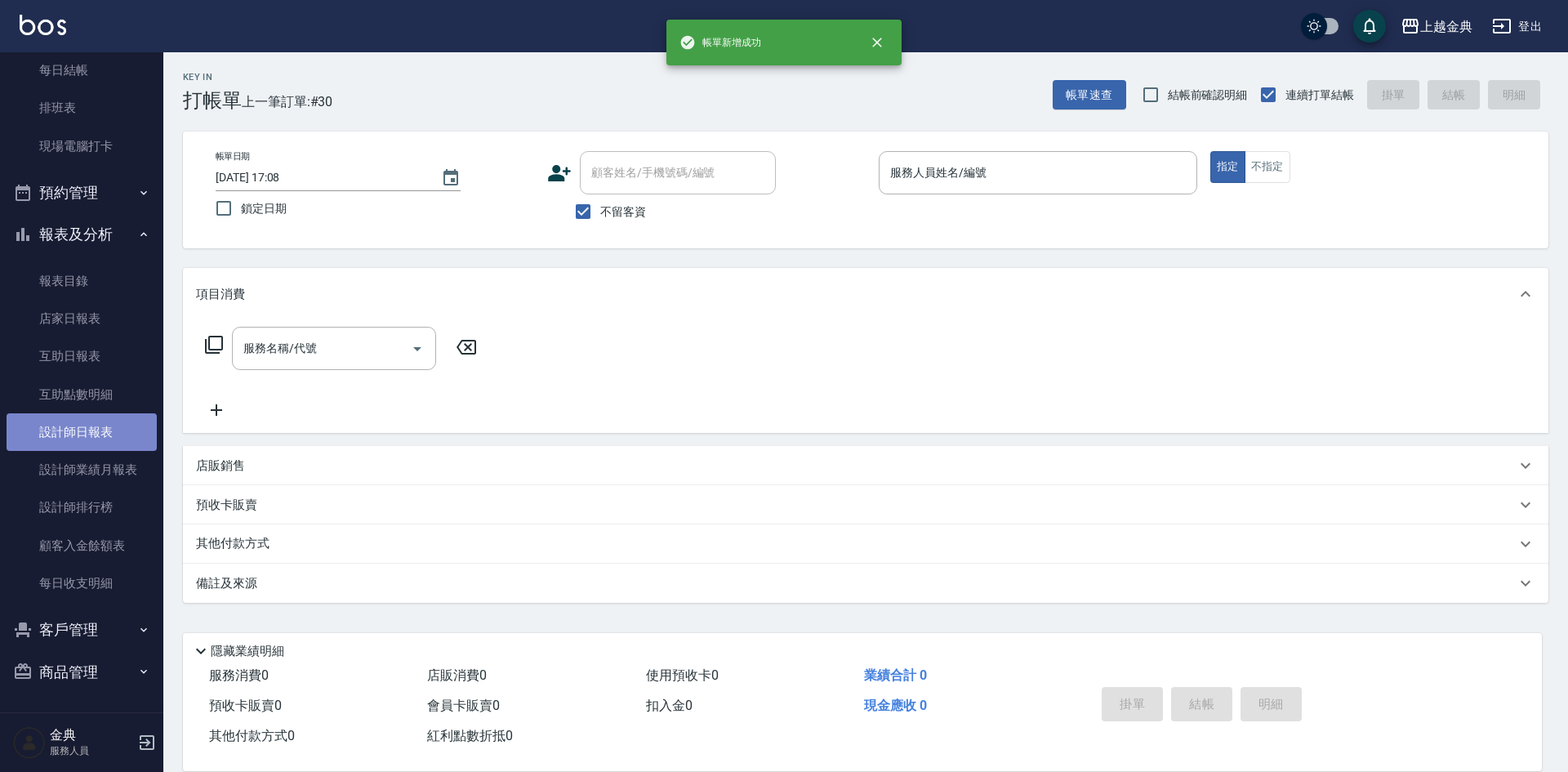
click at [122, 449] on link "設計師日報表" at bounding box center [81, 432] width 150 height 38
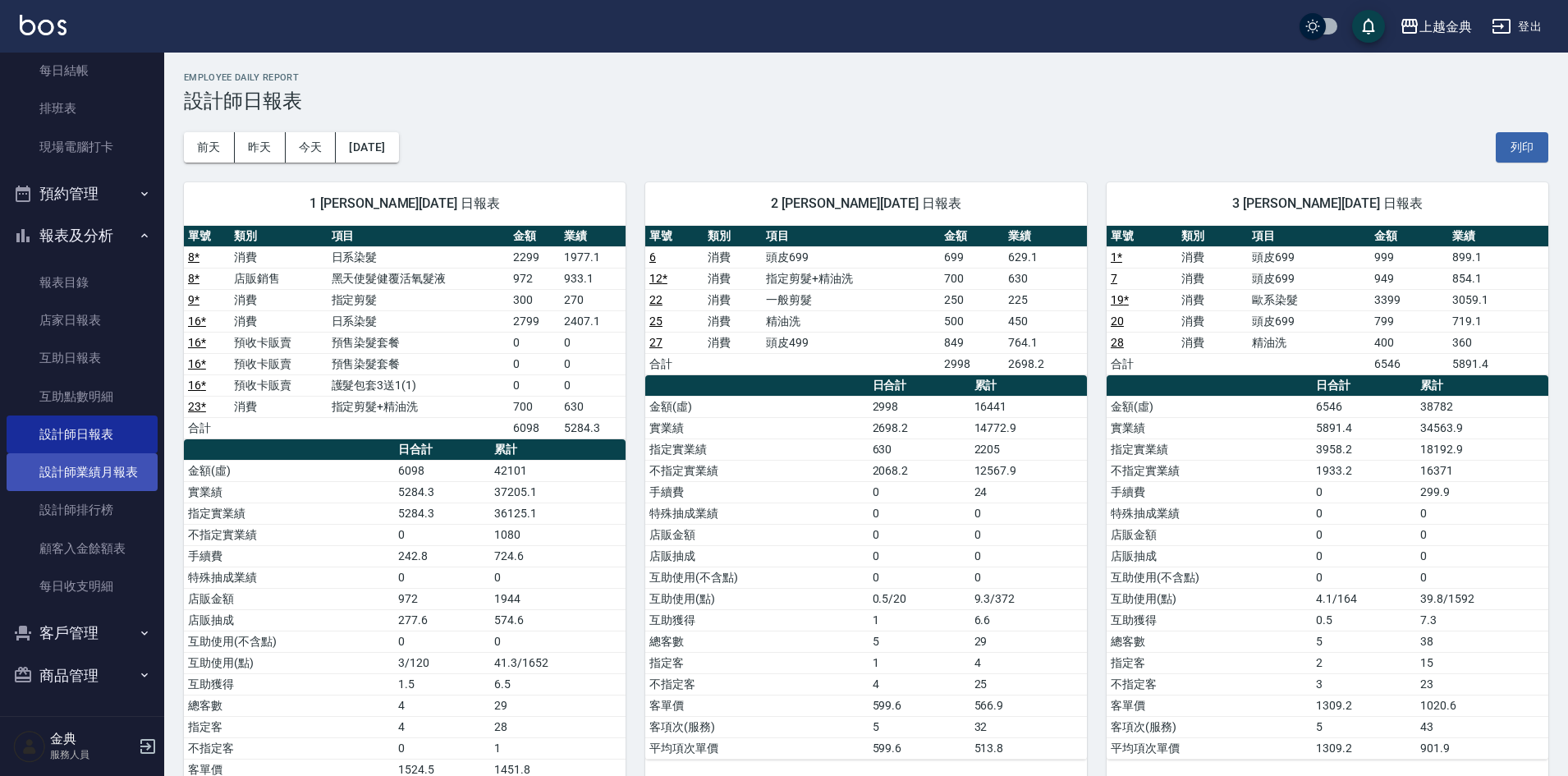
click at [109, 481] on link "設計師業績月報表" at bounding box center [82, 472] width 151 height 38
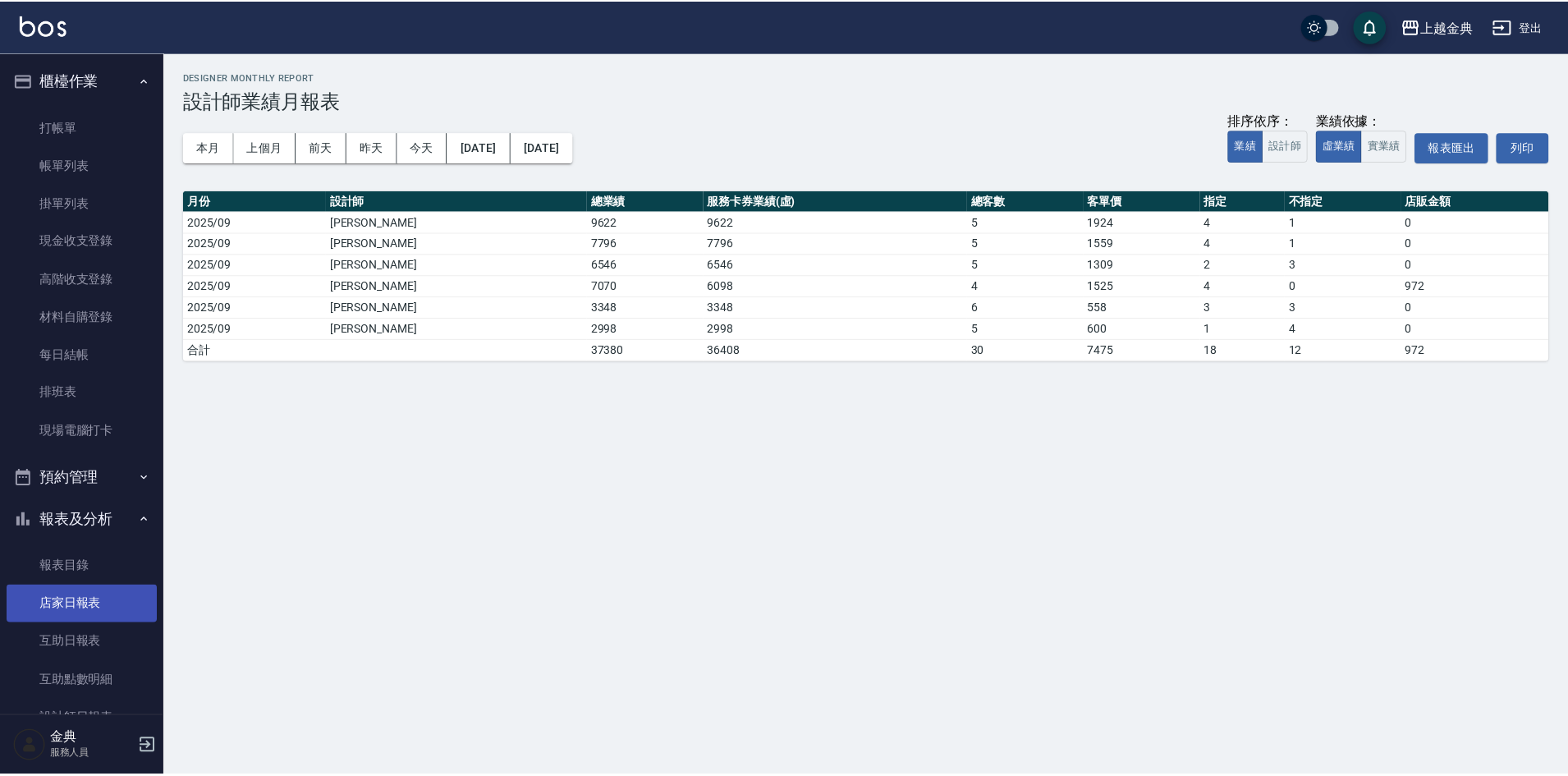
scroll to position [82, 0]
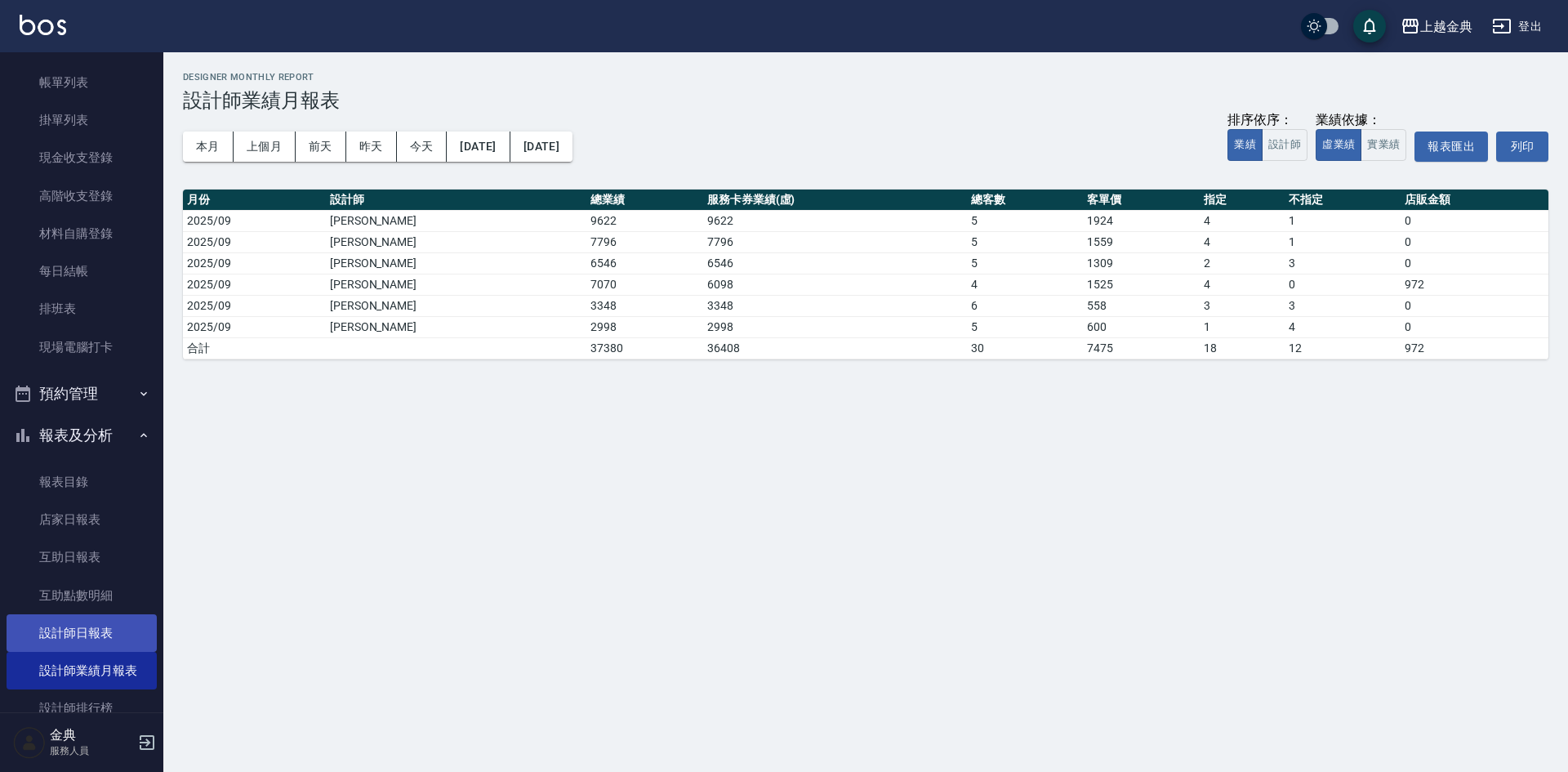
click at [103, 632] on link "設計師日報表" at bounding box center [81, 633] width 150 height 38
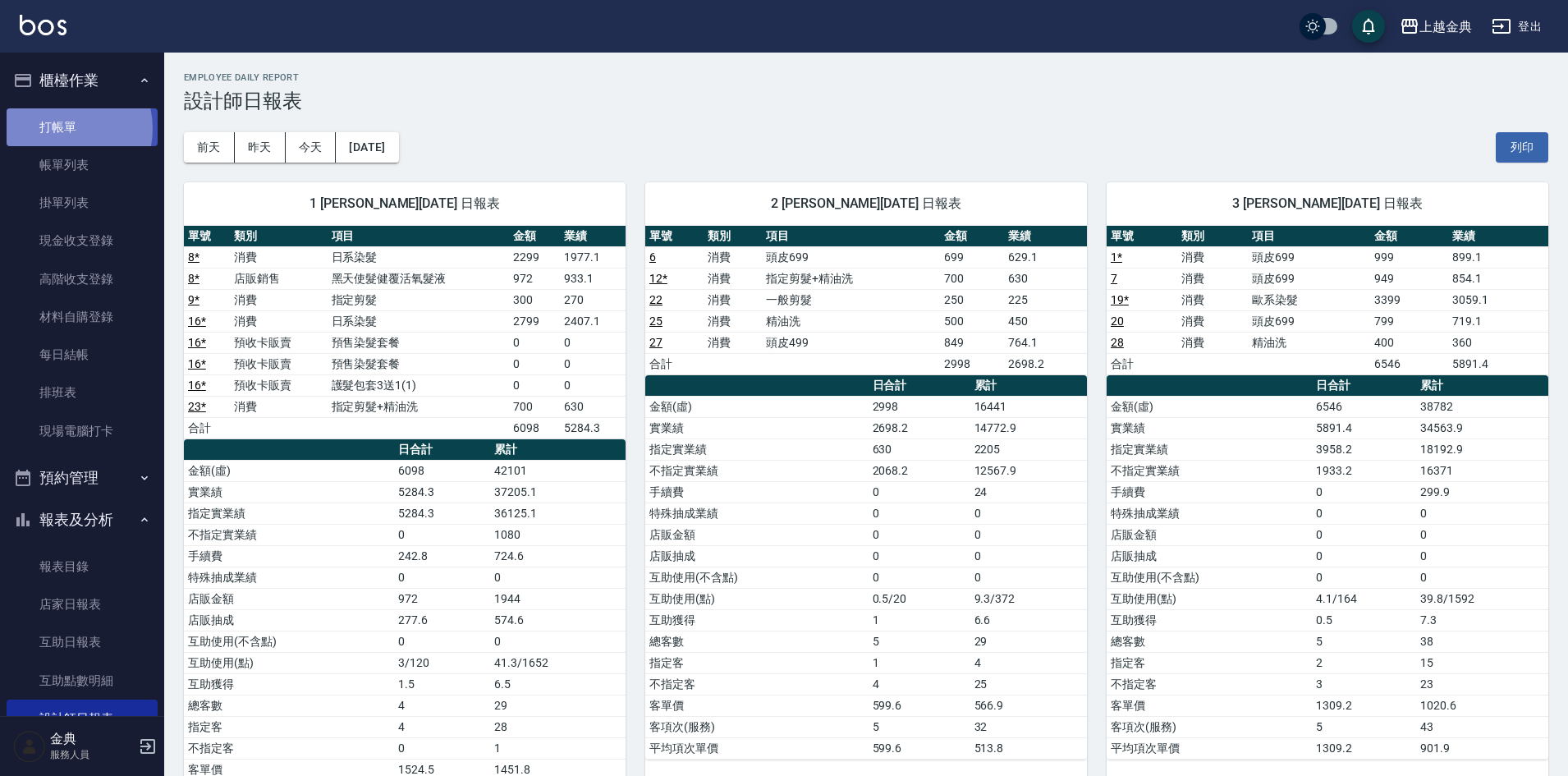
click at [59, 128] on link "打帳單" at bounding box center [82, 127] width 151 height 38
